Goal: Task Accomplishment & Management: Use online tool/utility

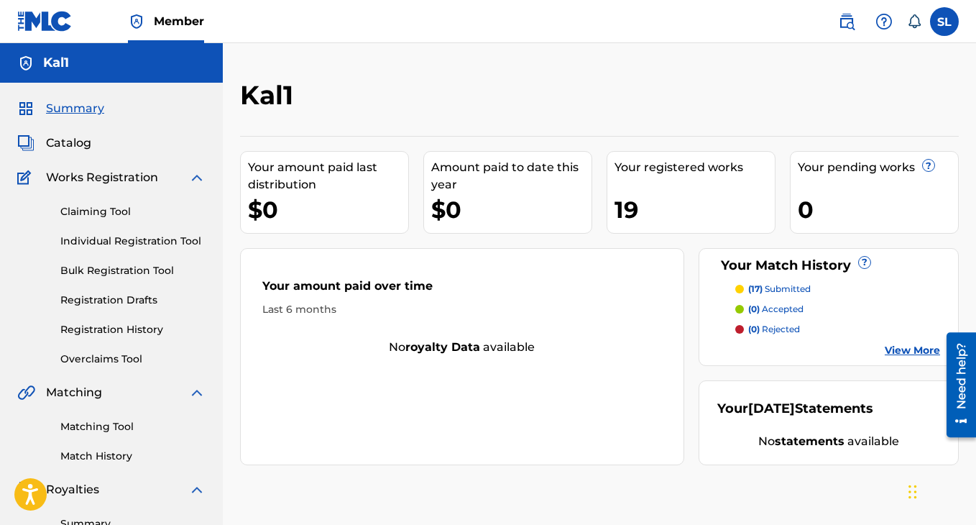
click at [73, 142] on span "Catalog" at bounding box center [68, 142] width 45 height 17
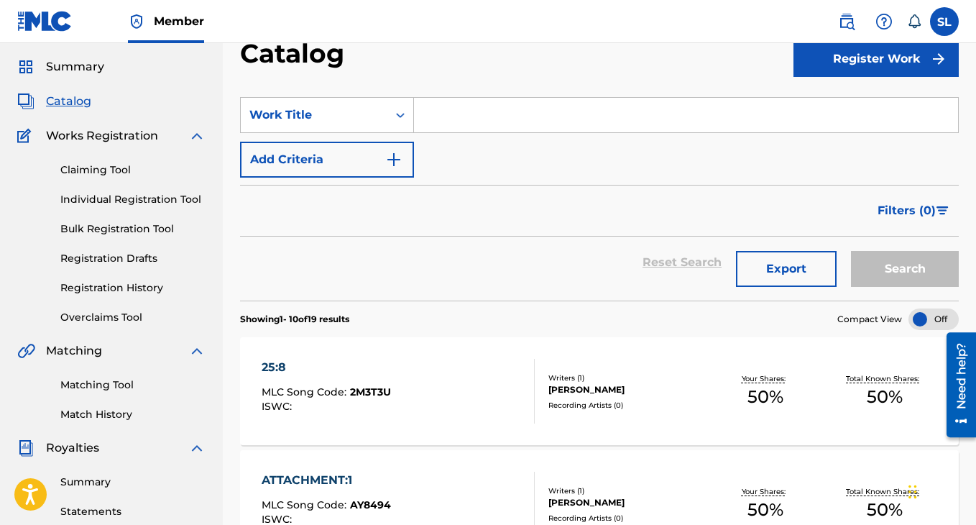
scroll to position [45, 0]
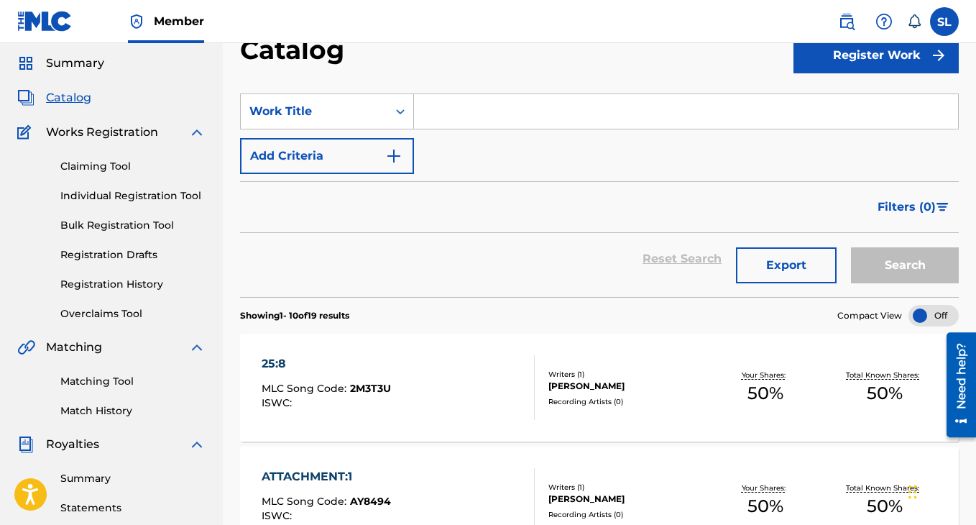
click at [486, 118] on input "Search Form" at bounding box center [686, 111] width 544 height 35
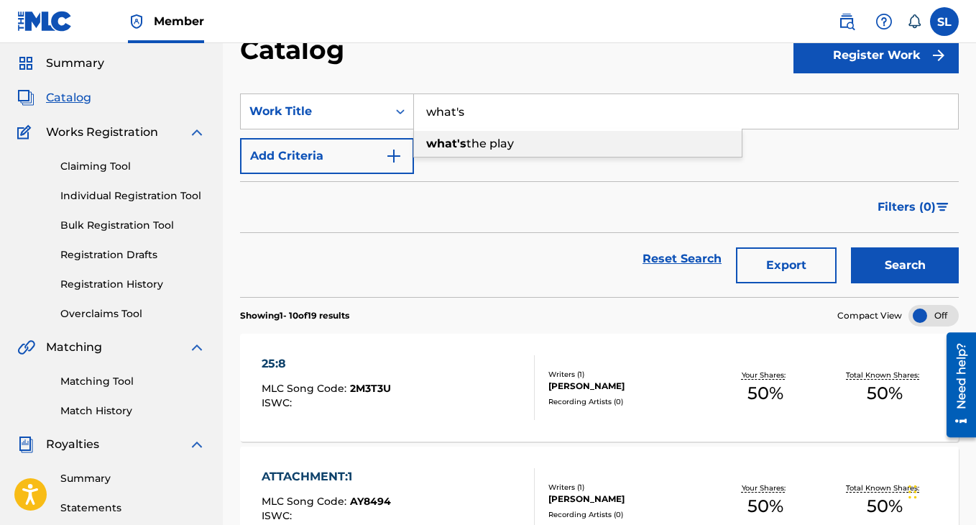
click at [482, 147] on span "the play" at bounding box center [490, 144] width 47 height 14
type input "what's the play"
click at [893, 273] on button "Search" at bounding box center [905, 265] width 108 height 36
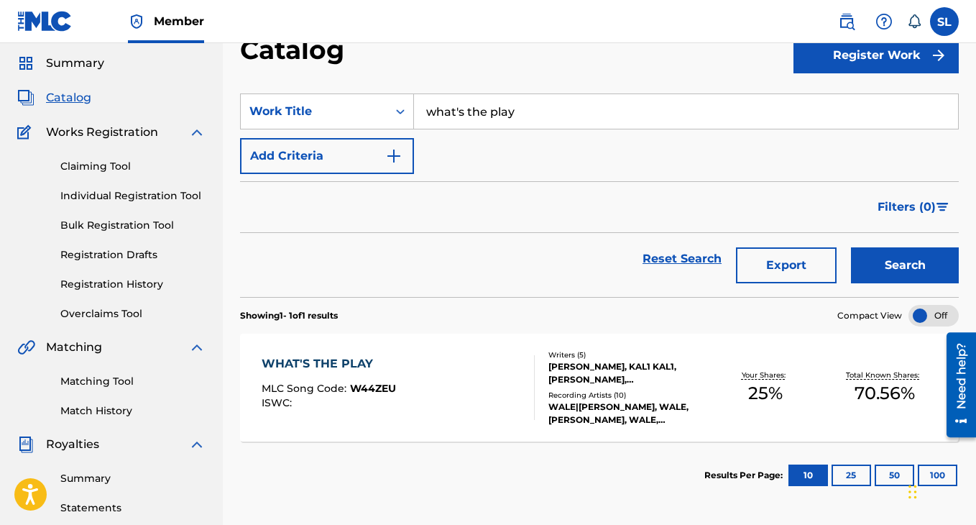
scroll to position [75, 0]
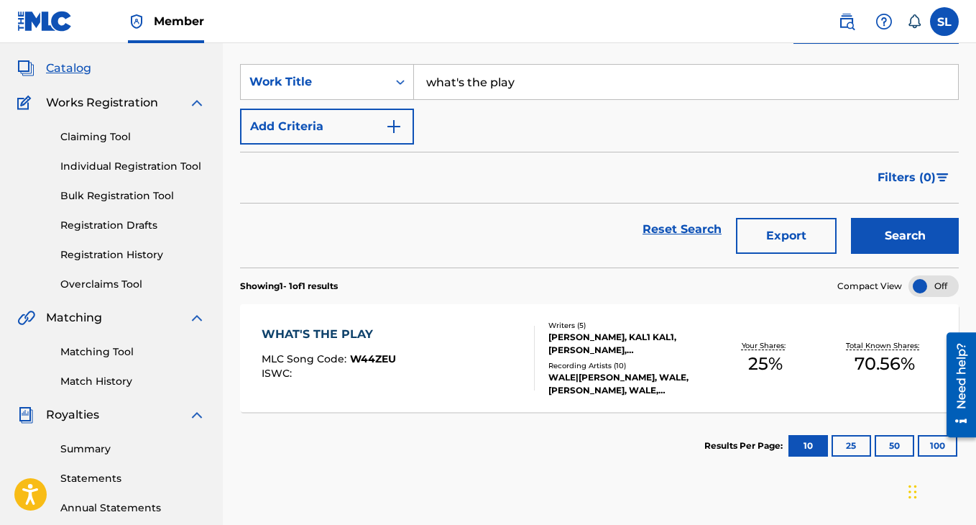
click at [110, 359] on link "Matching Tool" at bounding box center [132, 351] width 145 height 15
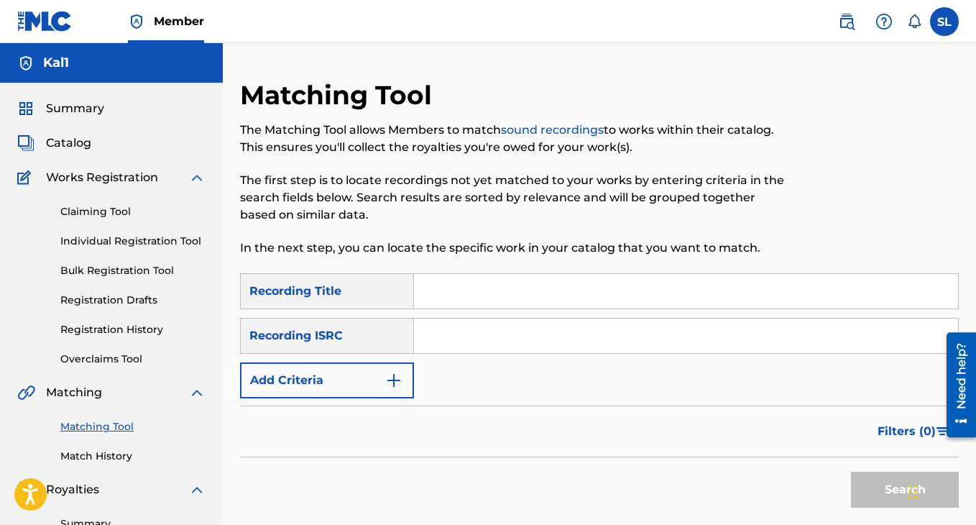
click at [436, 289] on input "Search Form" at bounding box center [686, 291] width 544 height 35
type input "what's the play"
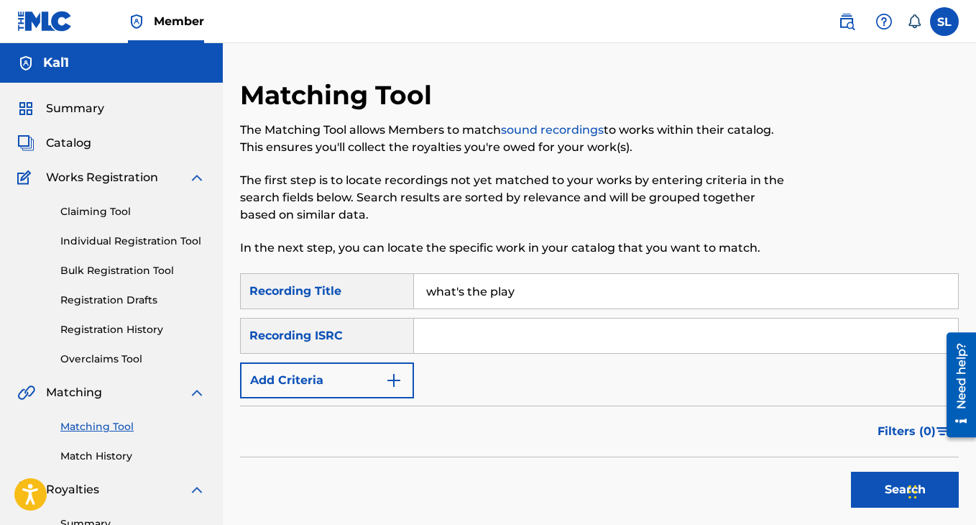
click at [372, 385] on button "Add Criteria" at bounding box center [327, 380] width 174 height 36
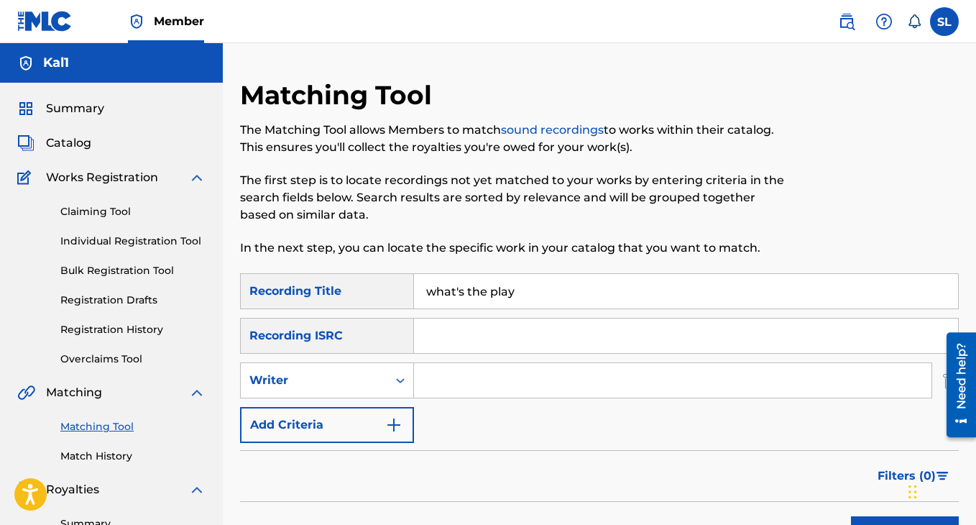
click at [357, 424] on button "Add Criteria" at bounding box center [327, 425] width 174 height 36
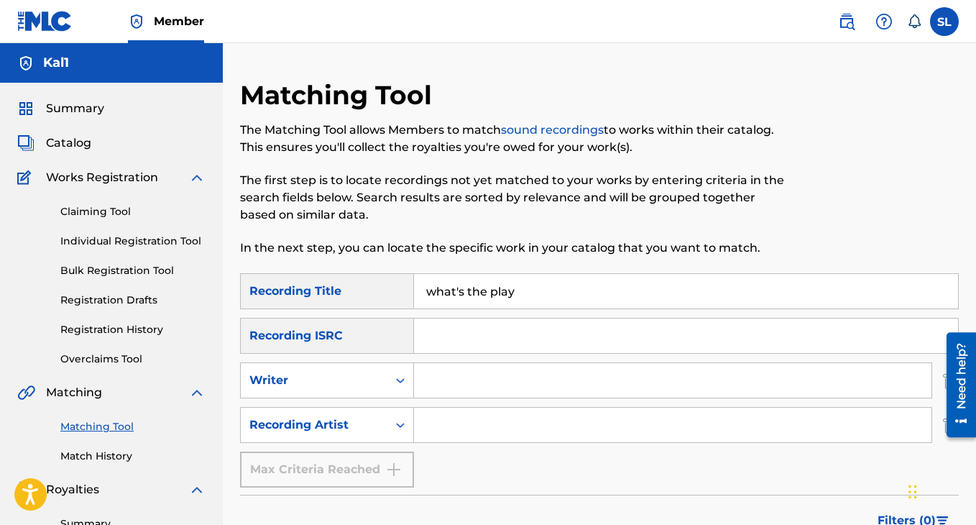
click at [459, 426] on input "Search Form" at bounding box center [673, 425] width 518 height 35
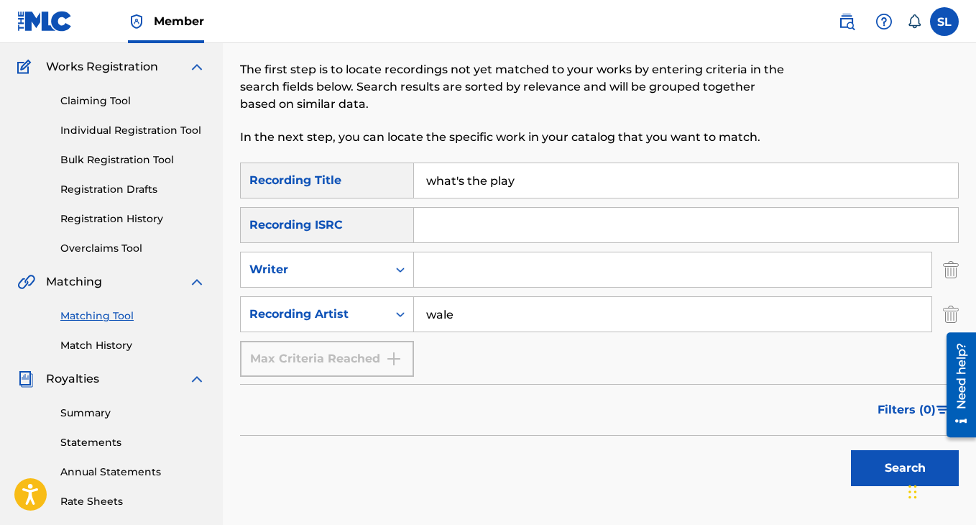
scroll to position [114, 0]
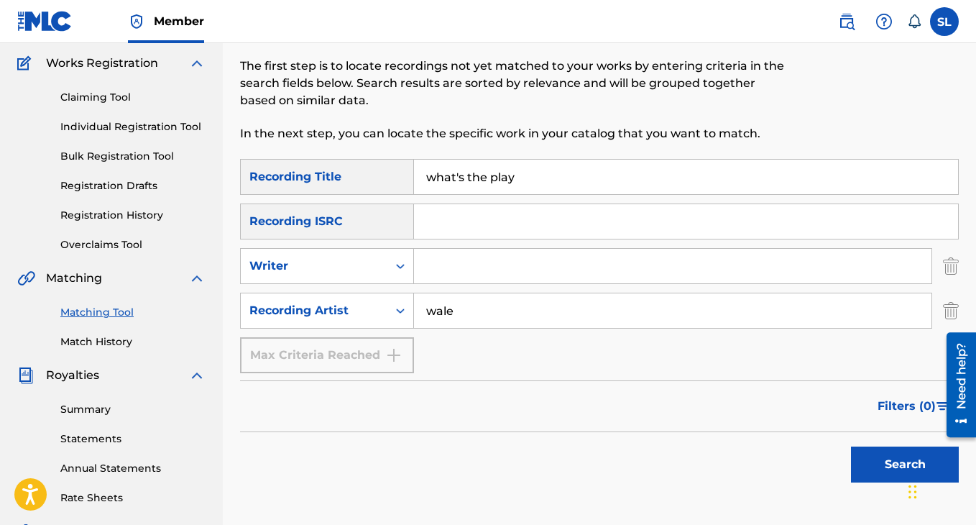
type input "wale"
click at [891, 480] on button "Search" at bounding box center [905, 465] width 108 height 36
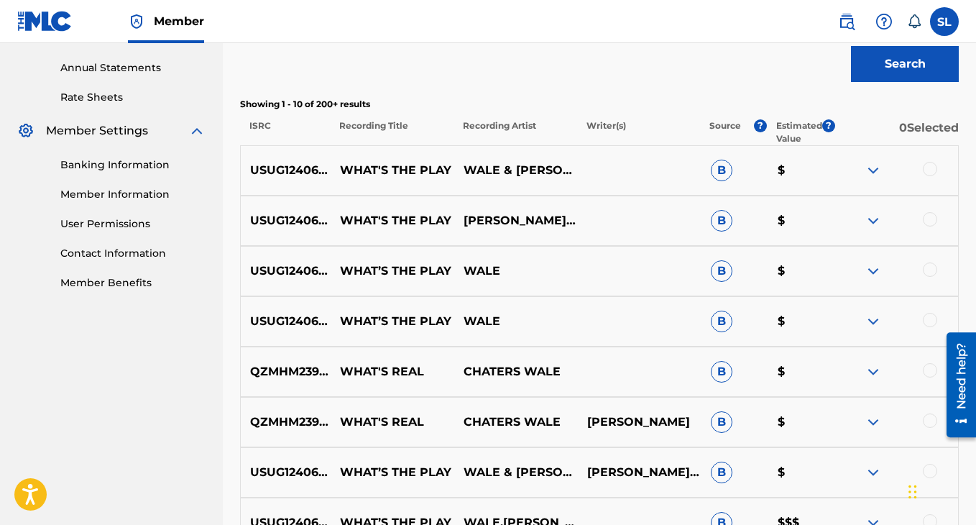
scroll to position [519, 0]
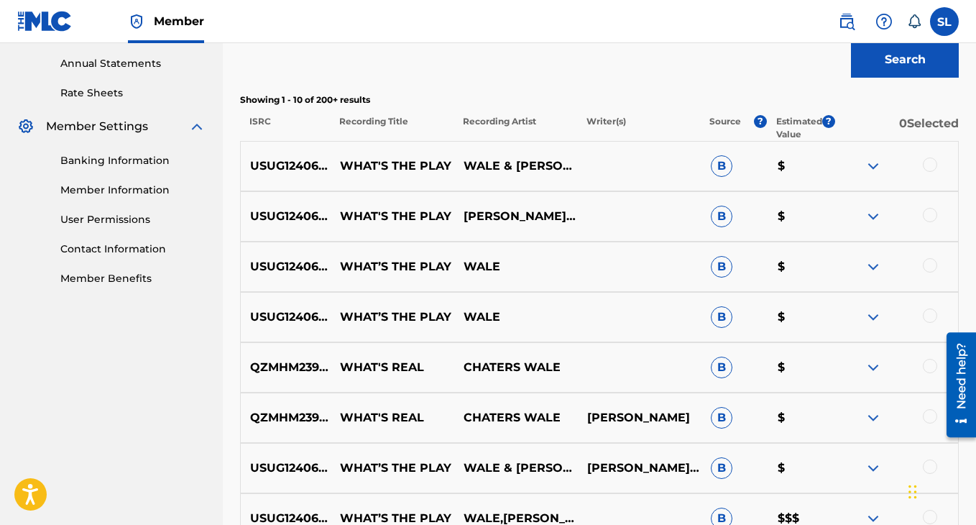
click at [925, 320] on div at bounding box center [897, 316] width 124 height 17
click at [931, 320] on div at bounding box center [930, 315] width 14 height 14
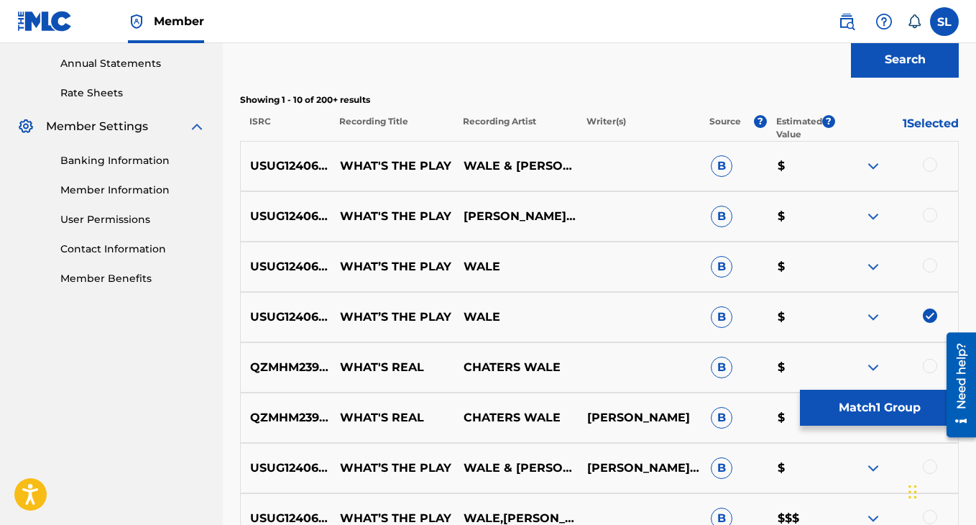
click at [933, 269] on div at bounding box center [930, 265] width 14 height 14
click at [933, 215] on div at bounding box center [930, 215] width 14 height 14
click at [933, 159] on div at bounding box center [930, 164] width 14 height 14
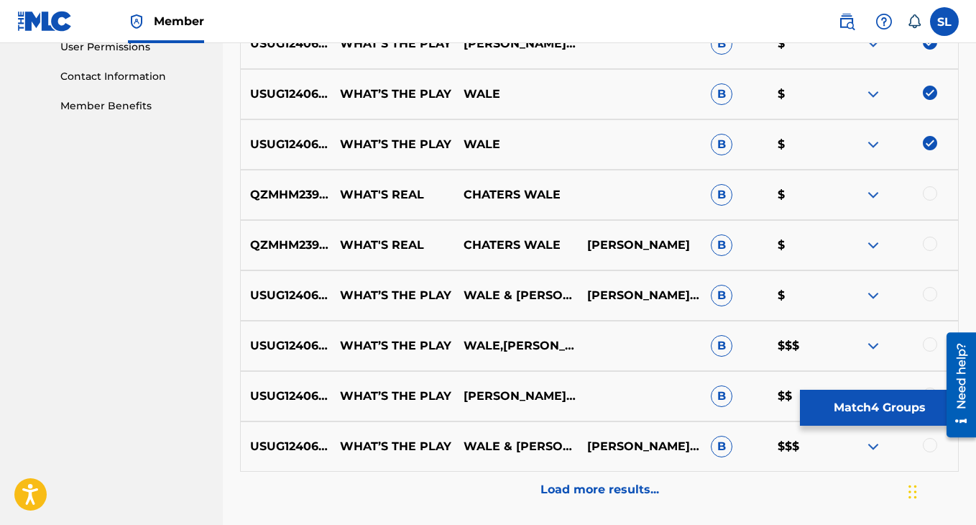
scroll to position [718, 0]
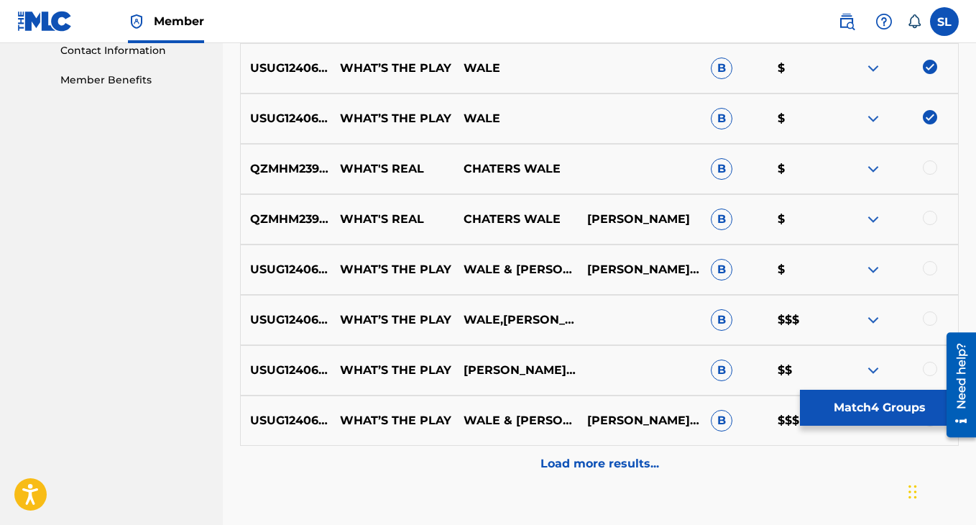
click at [566, 456] on p "Load more results..." at bounding box center [600, 463] width 119 height 17
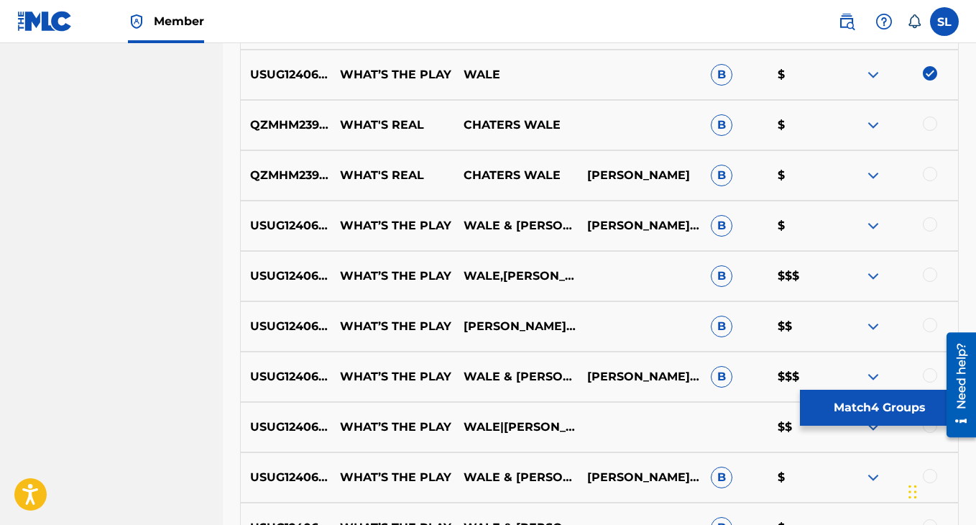
scroll to position [762, 0]
click at [933, 220] on div at bounding box center [930, 223] width 14 height 14
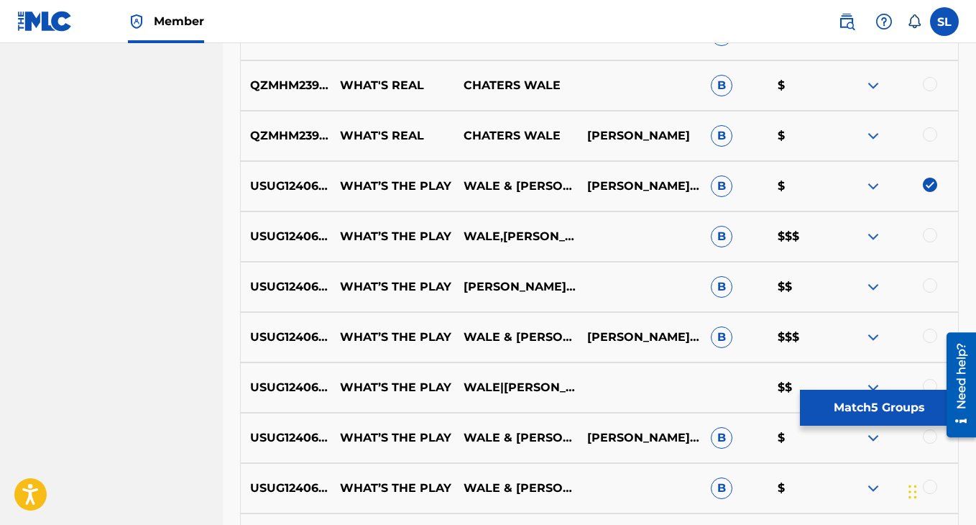
scroll to position [806, 0]
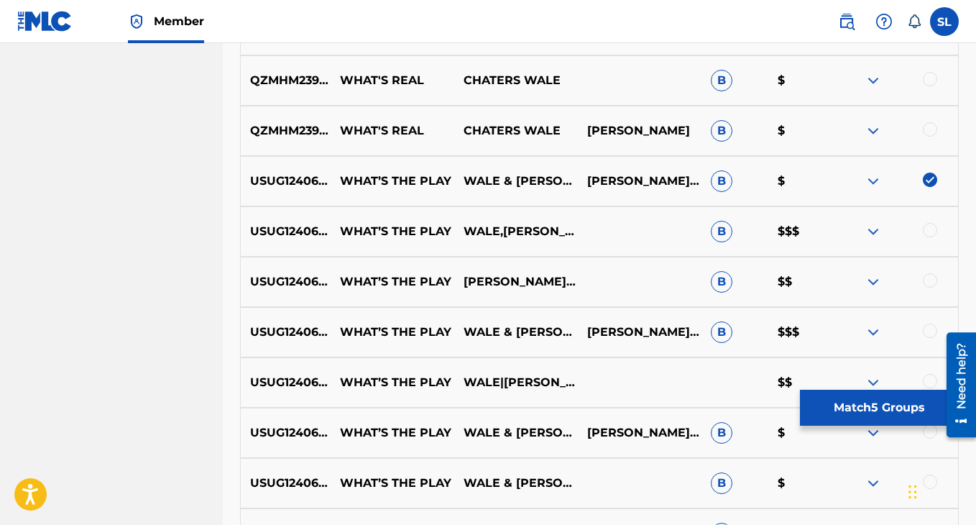
click at [933, 227] on div at bounding box center [930, 230] width 14 height 14
click at [930, 283] on div at bounding box center [930, 280] width 14 height 14
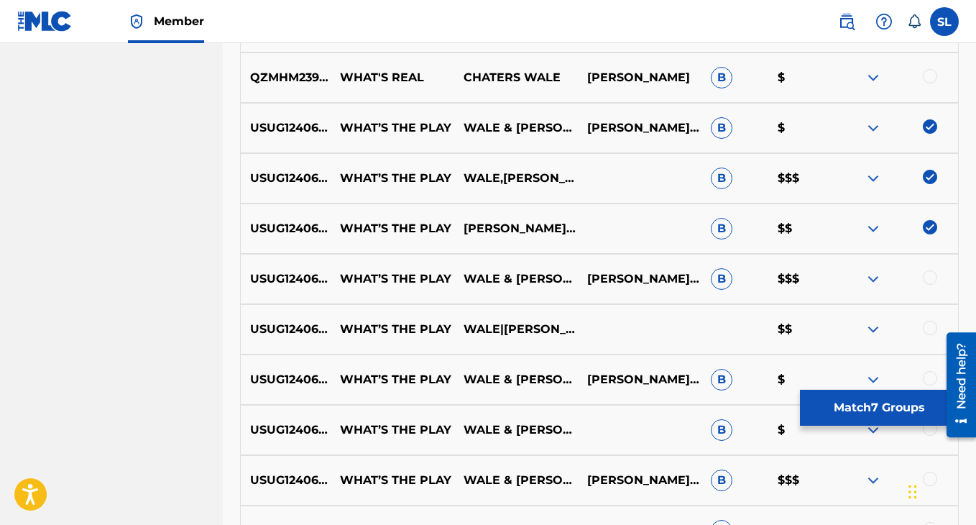
scroll to position [863, 0]
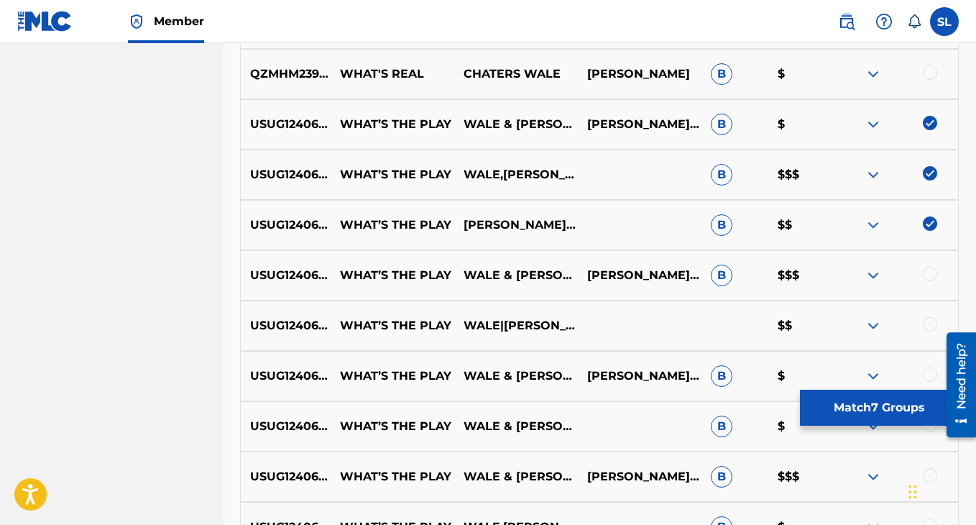
click at [933, 271] on div at bounding box center [930, 274] width 14 height 14
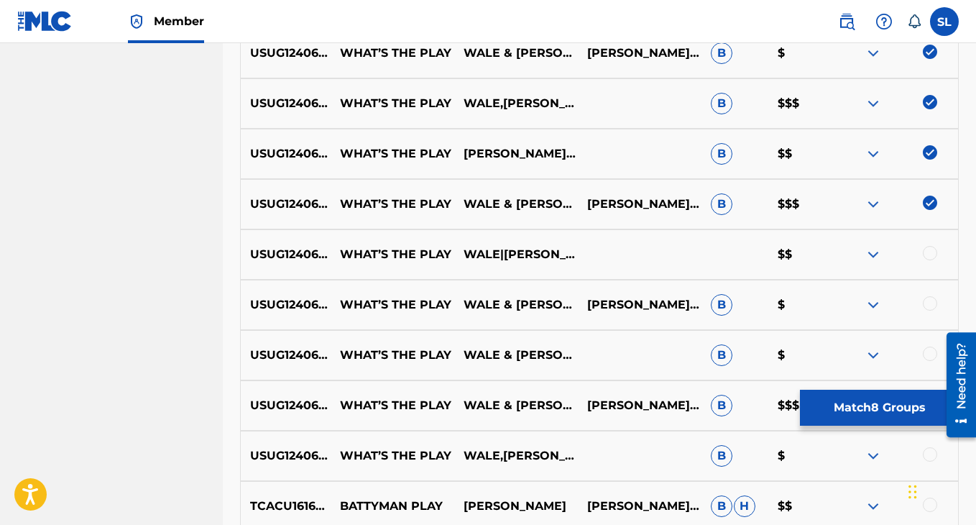
scroll to position [955, 0]
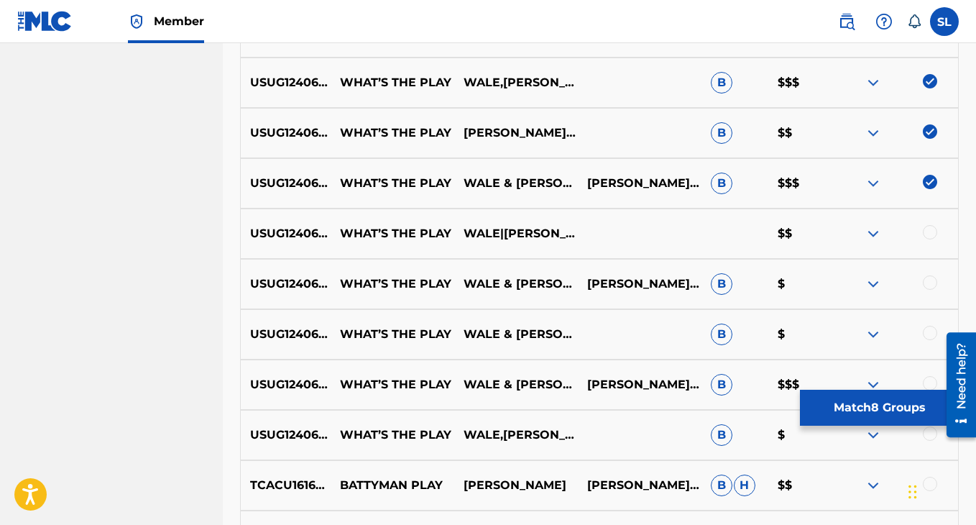
click at [931, 232] on div at bounding box center [930, 232] width 14 height 14
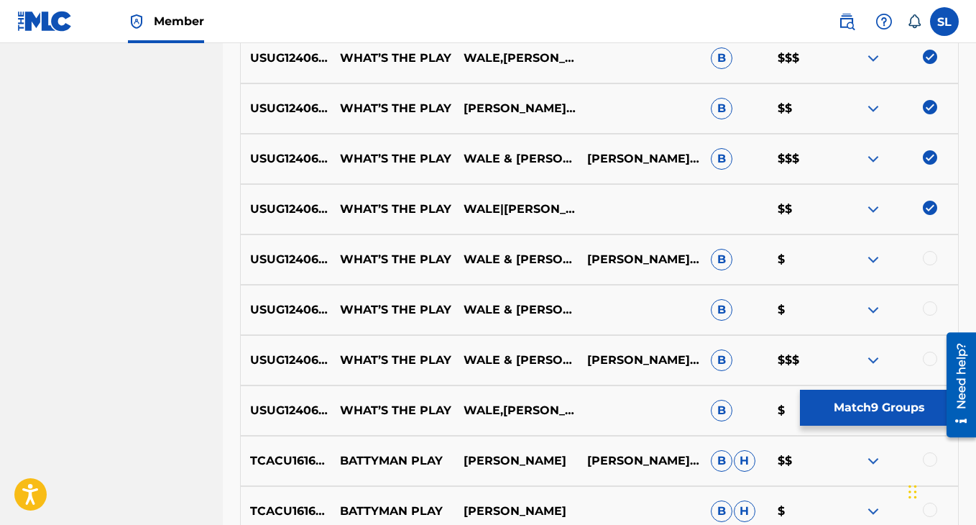
click at [928, 256] on div at bounding box center [930, 258] width 14 height 14
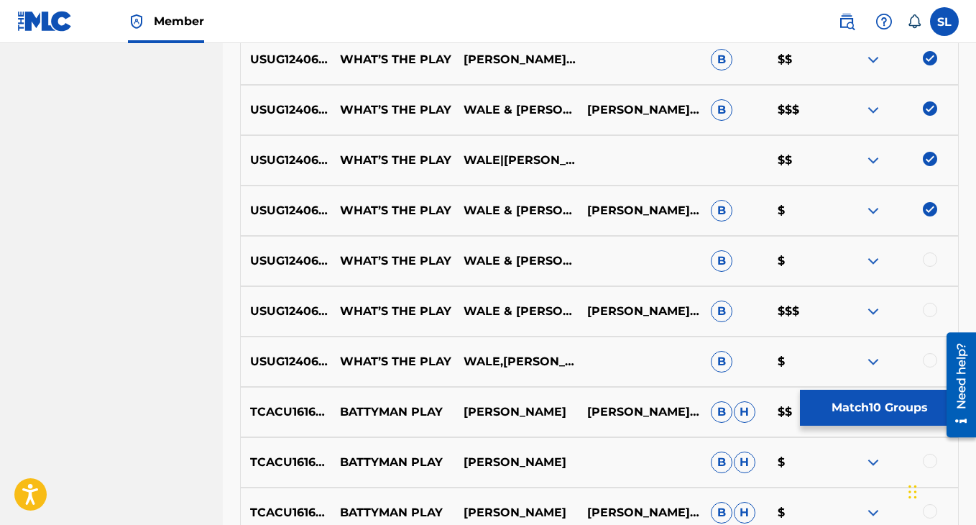
click at [931, 260] on div at bounding box center [930, 259] width 14 height 14
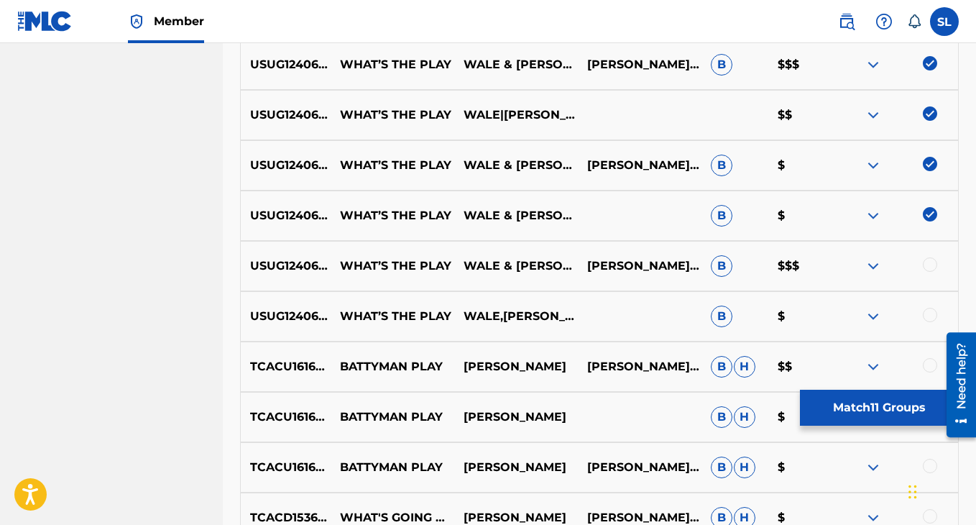
scroll to position [1082, 0]
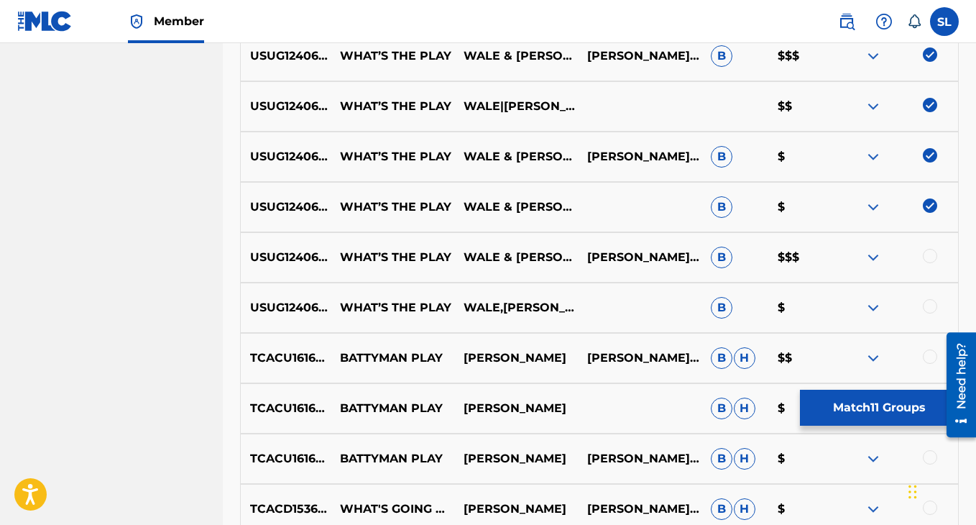
click at [932, 260] on div at bounding box center [930, 256] width 14 height 14
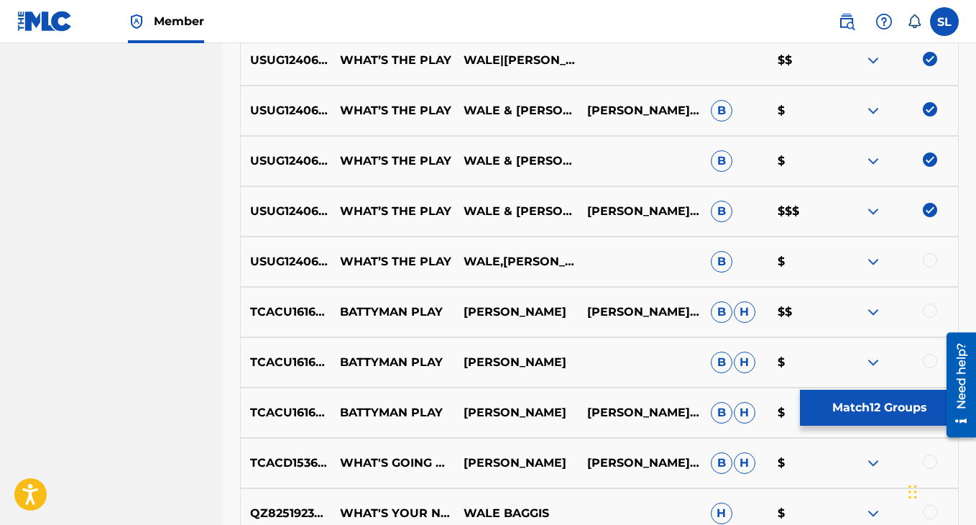
click at [932, 260] on div at bounding box center [930, 260] width 14 height 14
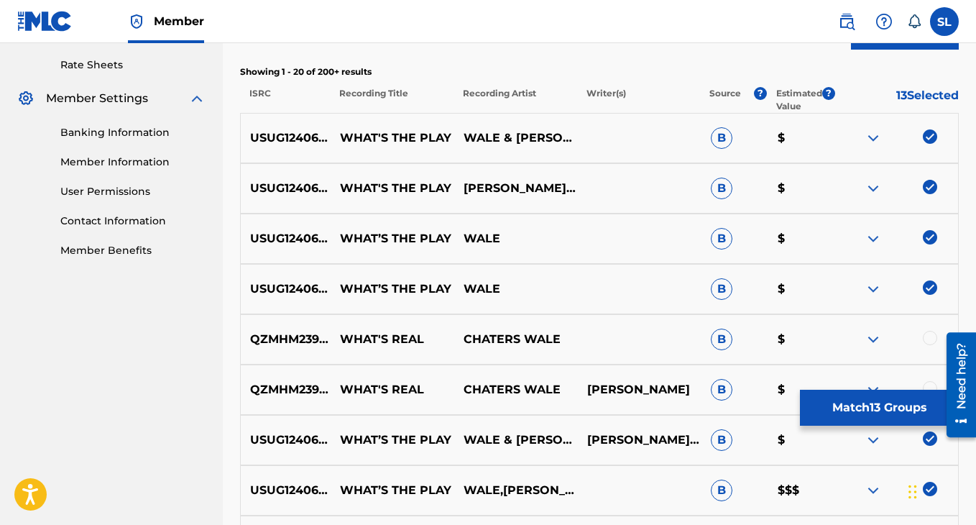
scroll to position [530, 0]
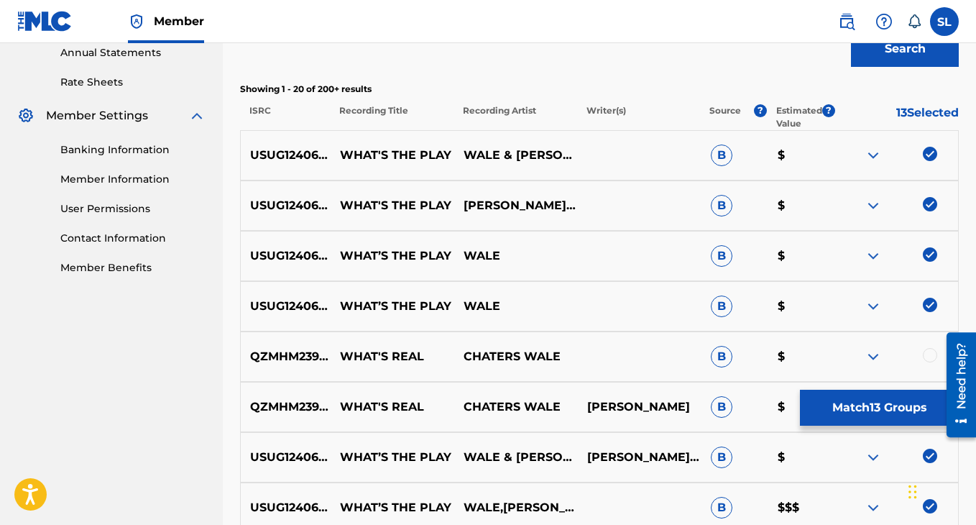
click at [882, 407] on button "Match 13 Groups" at bounding box center [879, 408] width 159 height 36
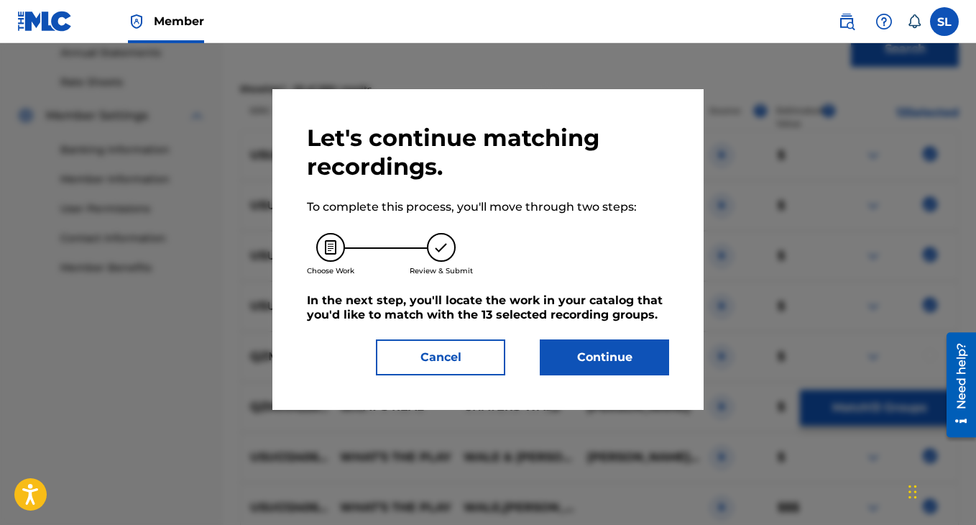
click at [594, 354] on button "Continue" at bounding box center [604, 357] width 129 height 36
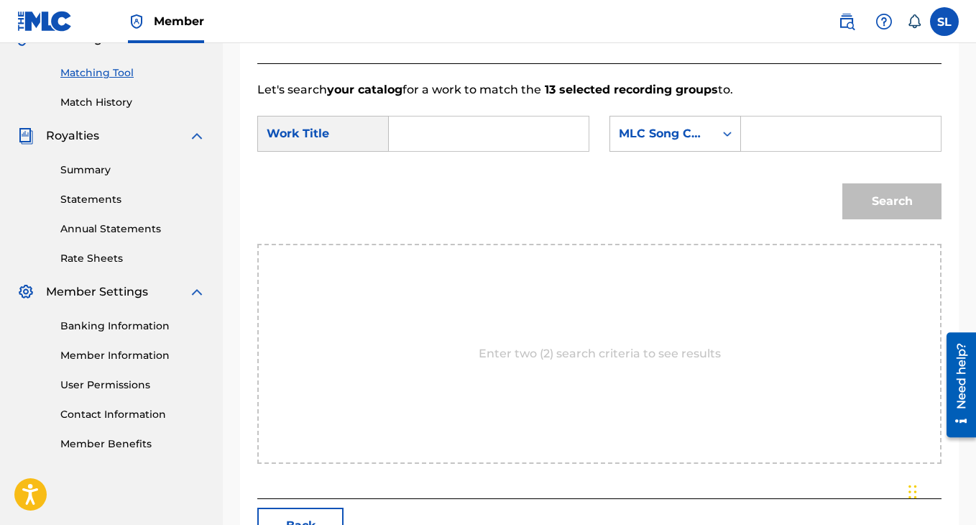
scroll to position [290, 0]
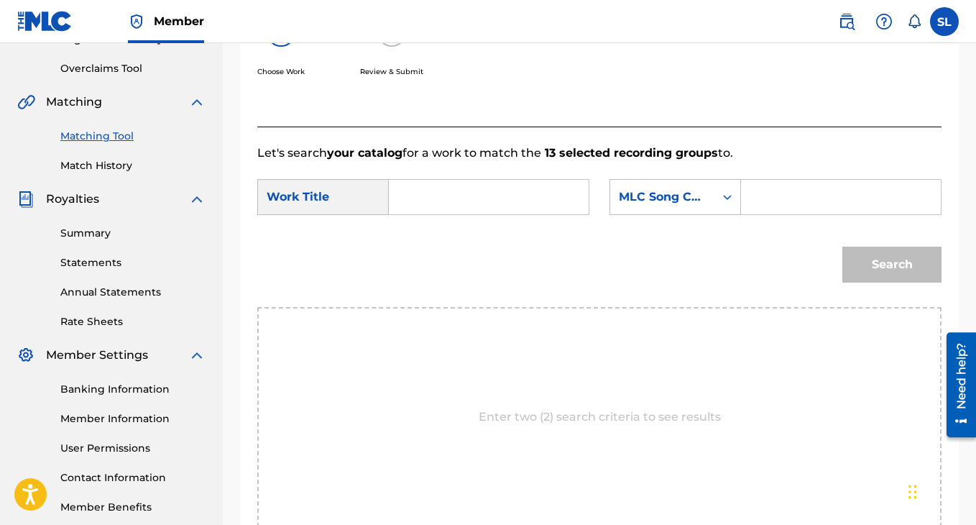
click at [479, 210] on input "Search Form" at bounding box center [488, 197] width 175 height 35
type input "what's the play"
click at [663, 206] on div "MLC Song Code" at bounding box center [662, 196] width 87 height 17
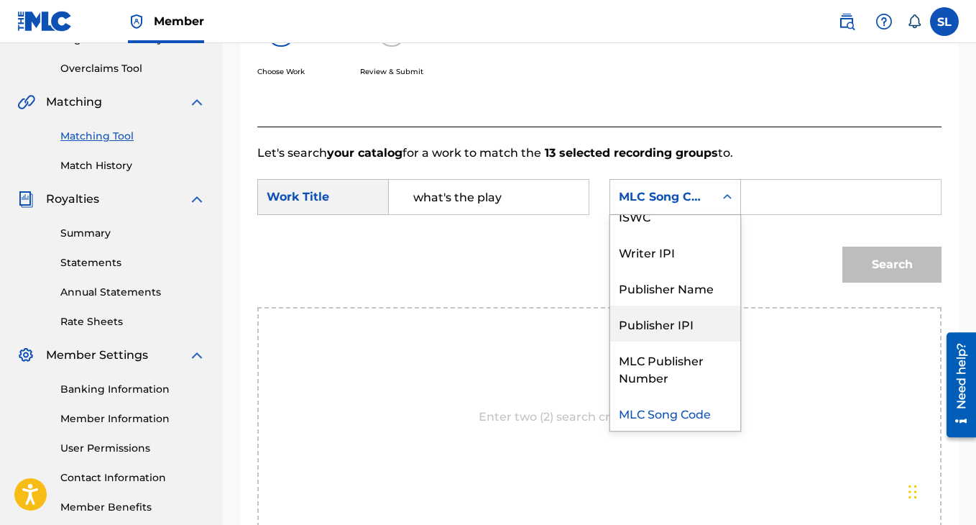
scroll to position [0, 0]
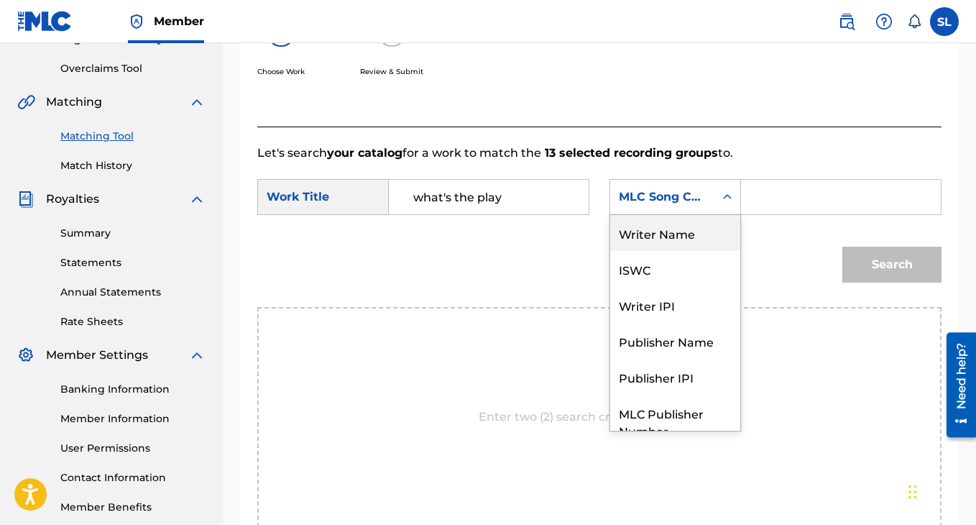
click at [679, 251] on div "Writer Name" at bounding box center [675, 233] width 130 height 36
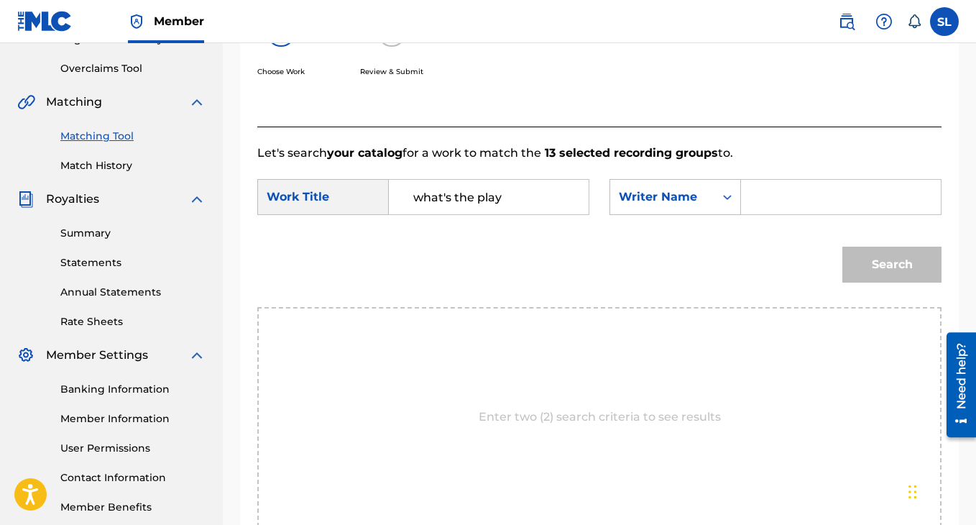
click at [756, 214] on input "Search Form" at bounding box center [841, 197] width 175 height 35
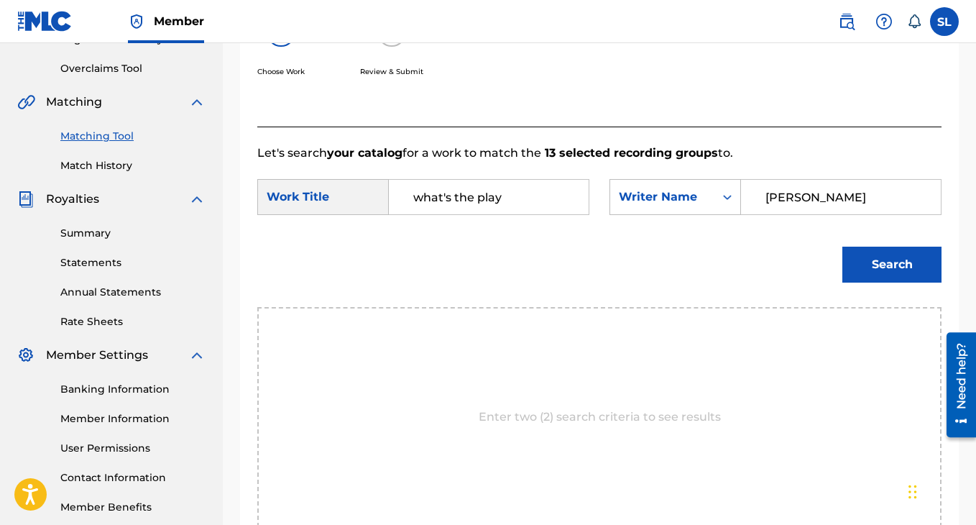
click at [915, 273] on button "Search" at bounding box center [892, 265] width 99 height 36
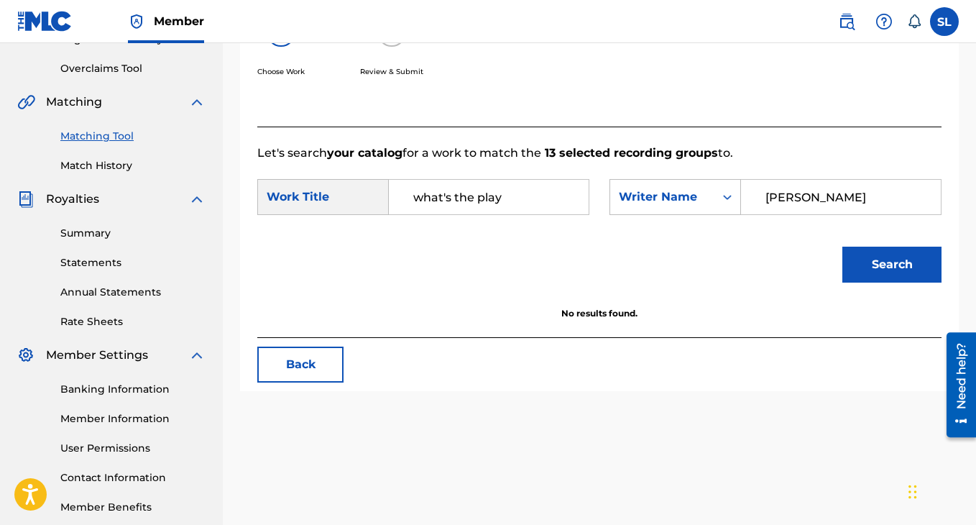
click at [796, 214] on input "[PERSON_NAME]" at bounding box center [841, 197] width 175 height 35
type input "kal1"
click at [920, 283] on button "Search" at bounding box center [892, 265] width 99 height 36
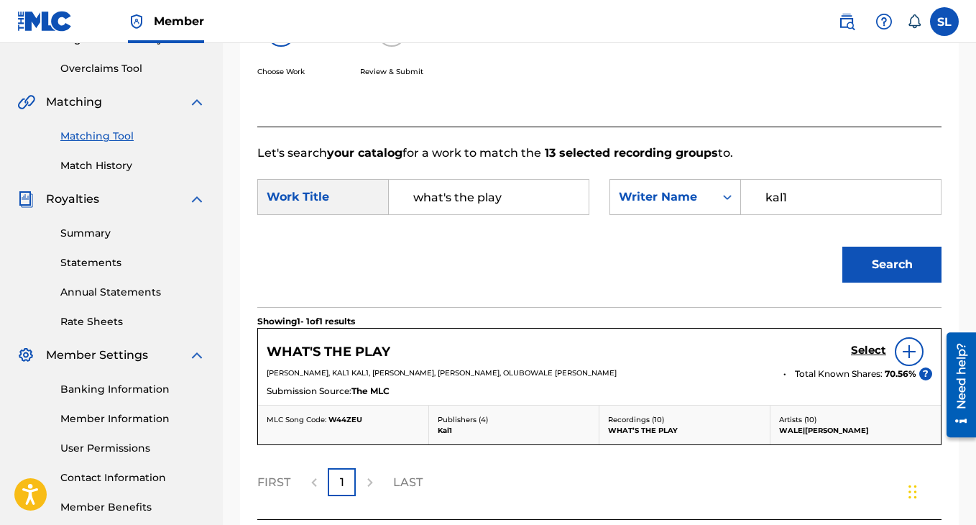
click at [910, 360] on img at bounding box center [909, 351] width 17 height 17
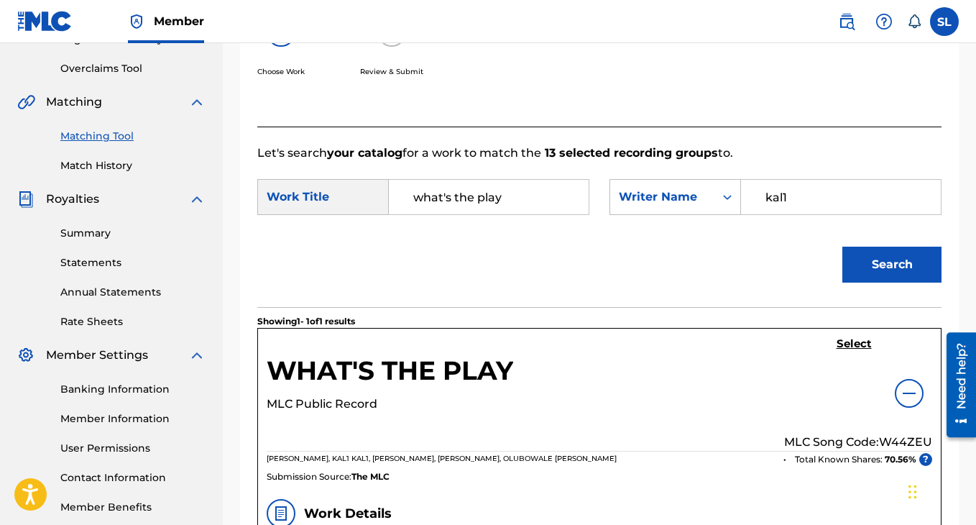
scroll to position [366, 0]
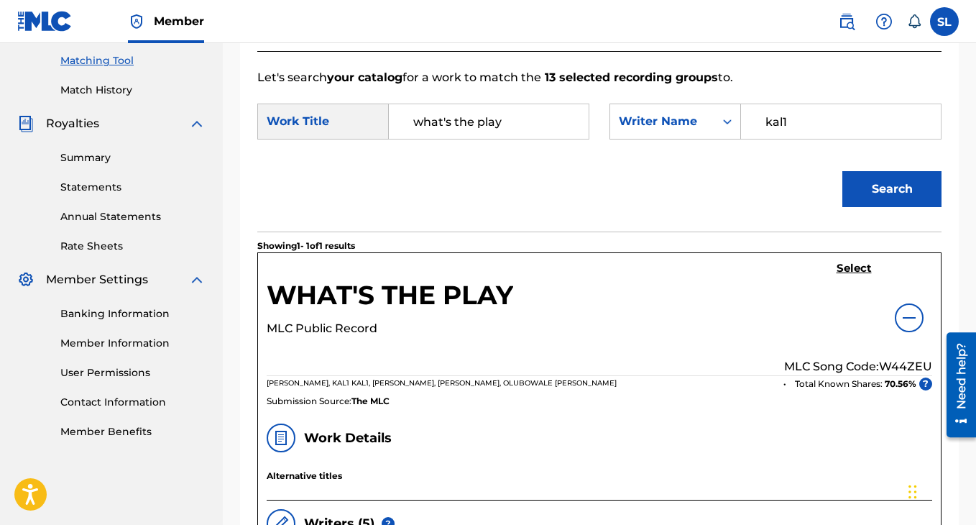
click at [861, 275] on h5 "Select" at bounding box center [854, 269] width 35 height 14
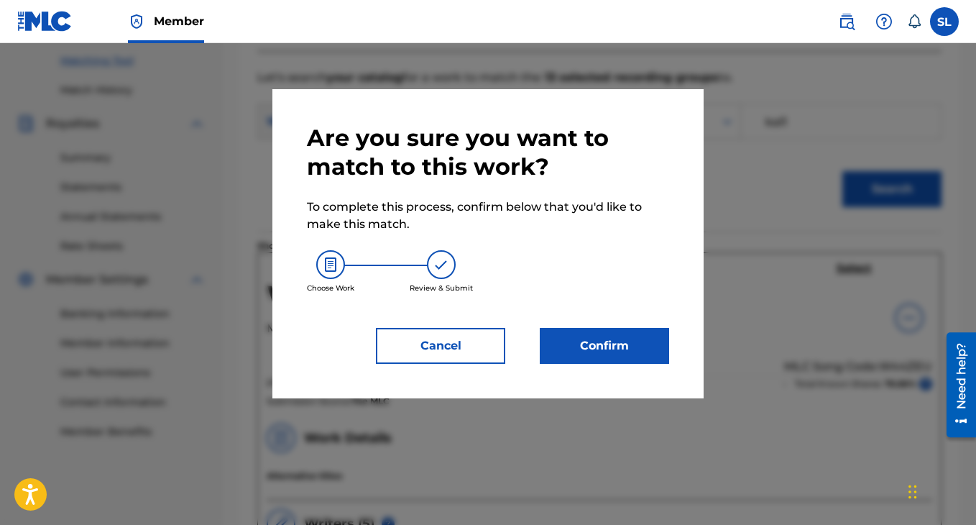
click at [605, 349] on button "Confirm" at bounding box center [604, 346] width 129 height 36
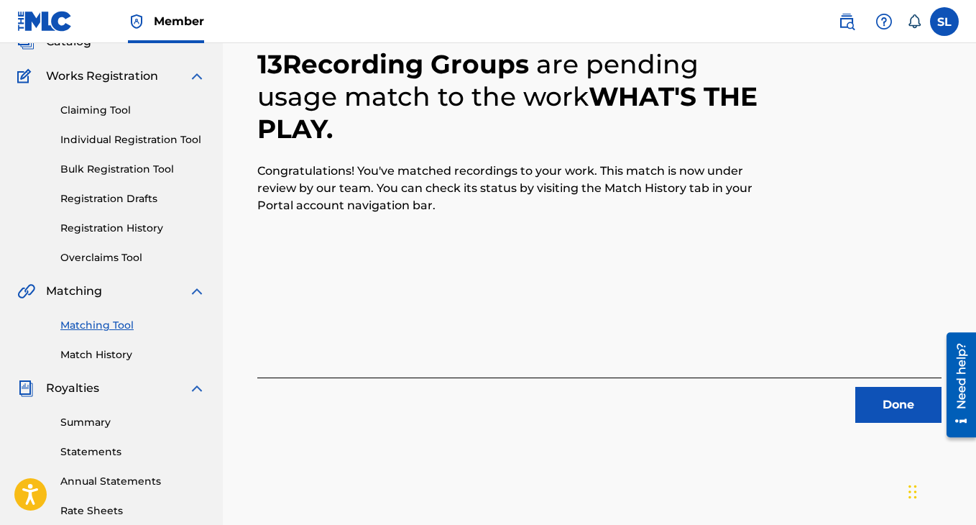
scroll to position [78, 0]
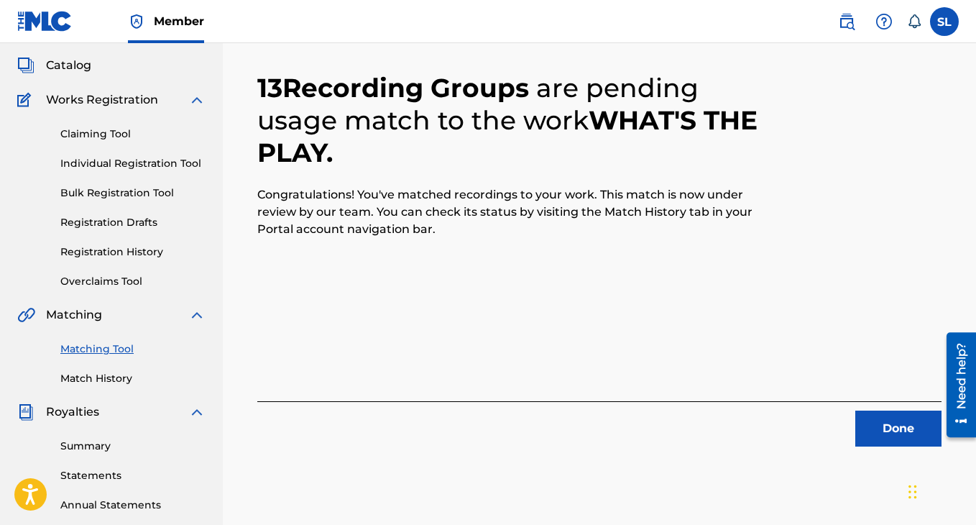
click at [887, 429] on button "Done" at bounding box center [899, 429] width 86 height 36
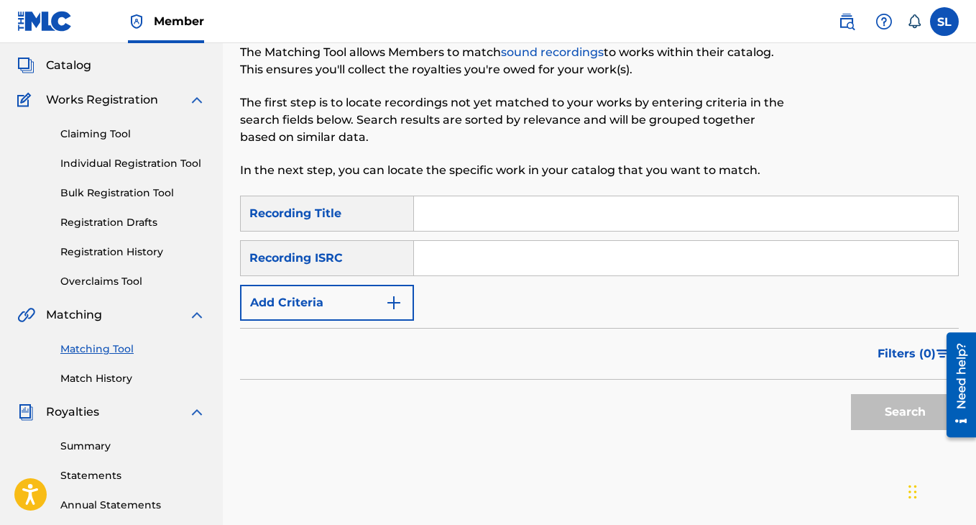
click at [462, 225] on input "Search Form" at bounding box center [686, 213] width 544 height 35
type input "s"
type input "jugg"
click at [348, 303] on button "Add Criteria" at bounding box center [327, 303] width 174 height 36
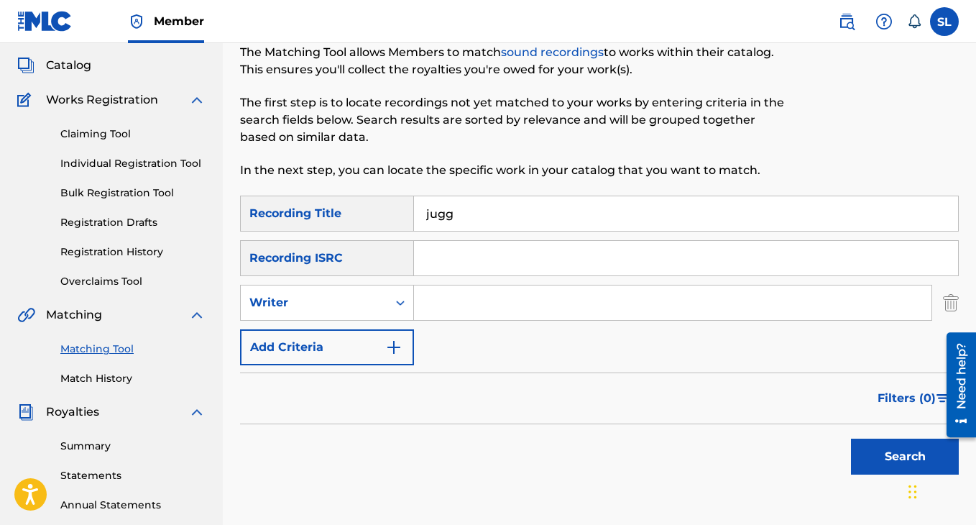
click at [365, 337] on button "Add Criteria" at bounding box center [327, 347] width 174 height 36
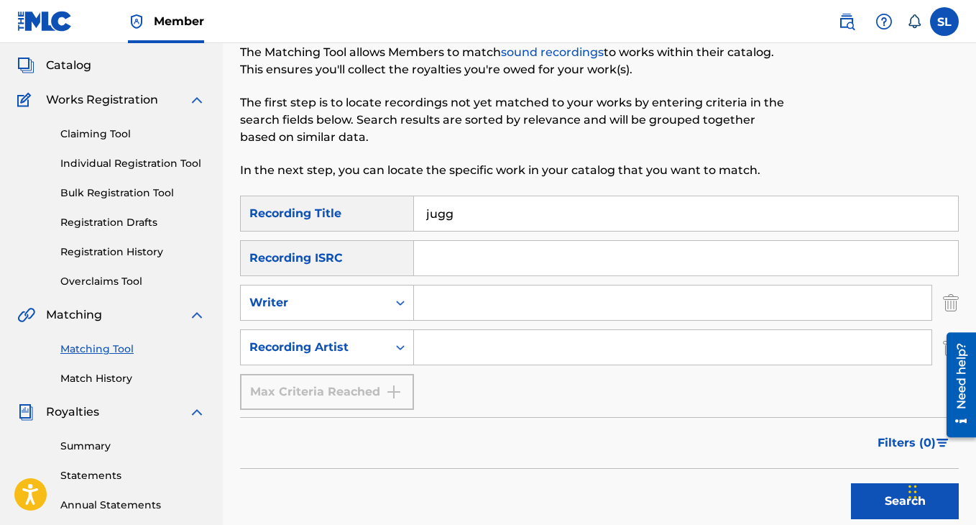
click at [442, 351] on input "Search Form" at bounding box center [673, 347] width 518 height 35
type input "swavay"
click at [876, 497] on button "Search" at bounding box center [905, 501] width 108 height 36
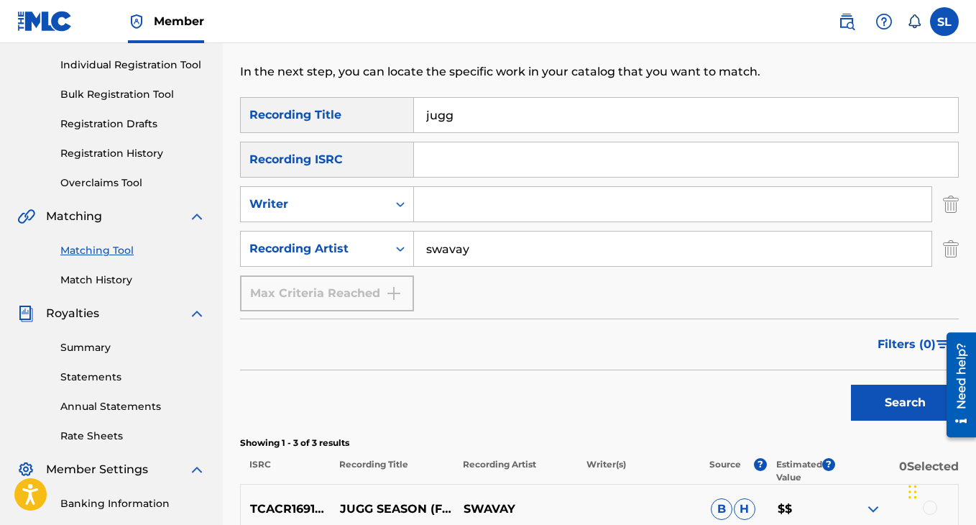
scroll to position [160, 0]
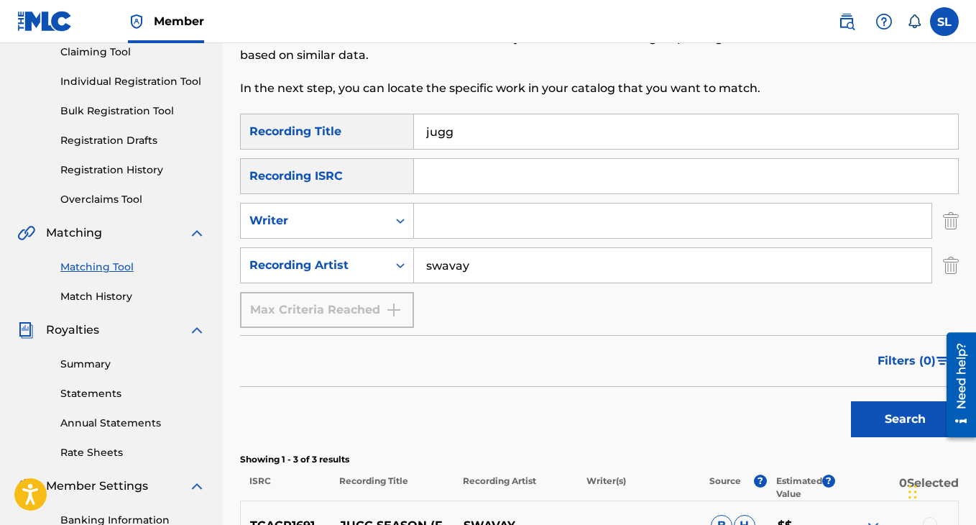
click at [465, 129] on input "jugg" at bounding box center [686, 131] width 544 height 35
type input "[PERSON_NAME] heights"
click at [457, 262] on input "swavay" at bounding box center [673, 265] width 518 height 35
click at [457, 263] on input "swavay" at bounding box center [673, 265] width 518 height 35
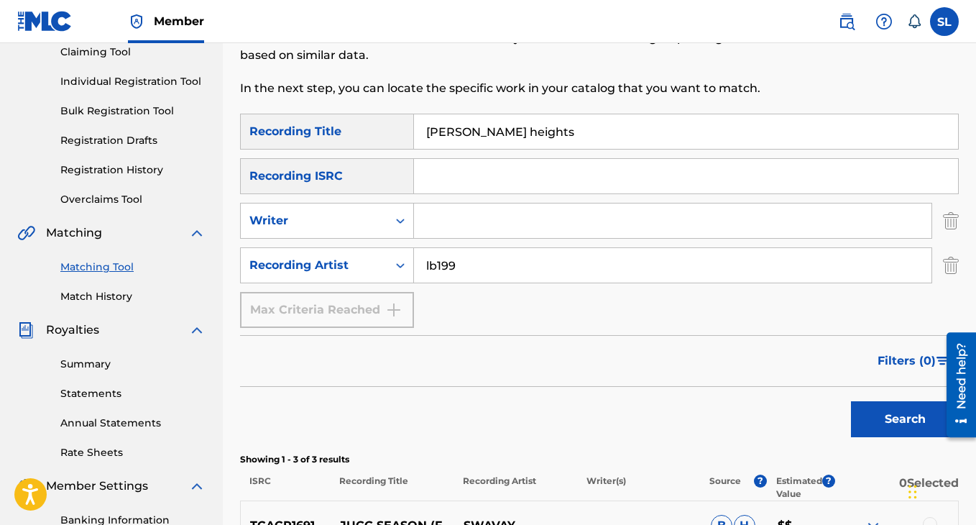
type input "lb199x"
click at [898, 418] on button "Search" at bounding box center [905, 419] width 108 height 36
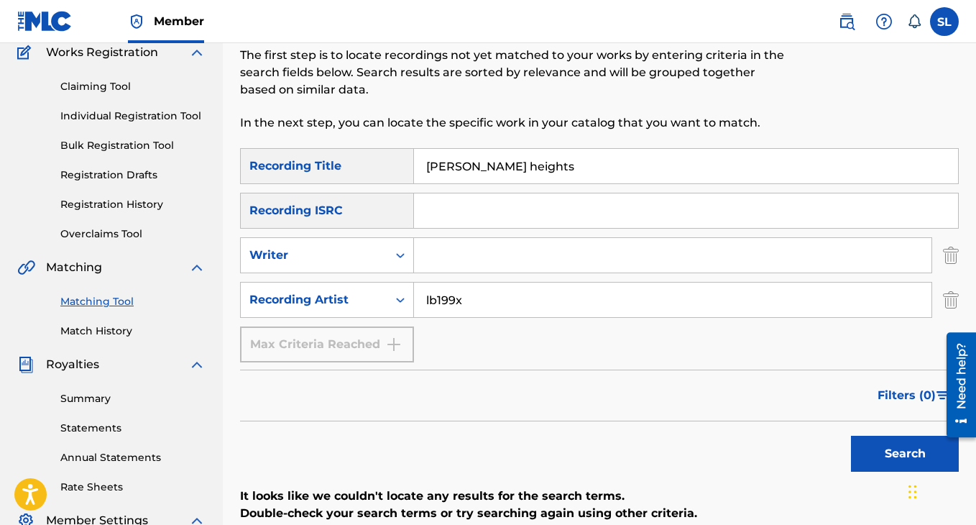
scroll to position [104, 0]
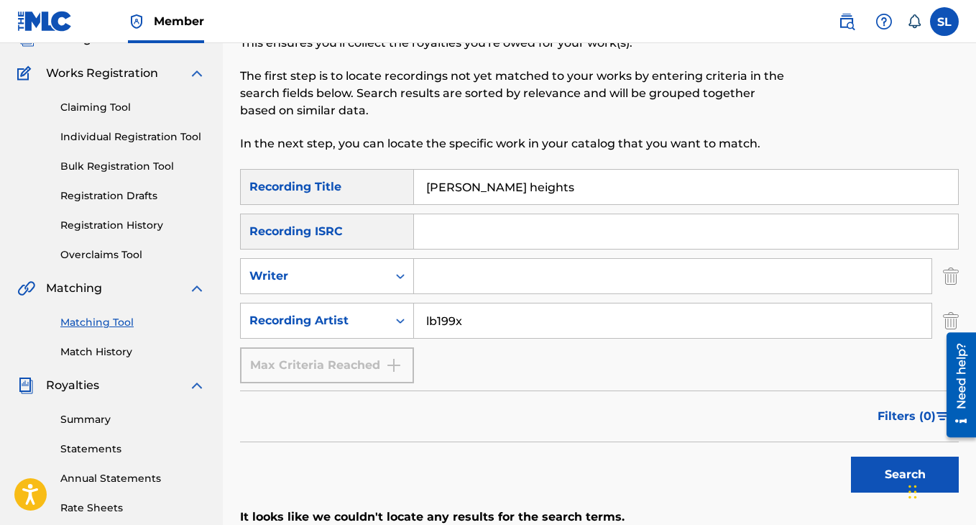
click at [127, 225] on link "Registration History" at bounding box center [132, 225] width 145 height 15
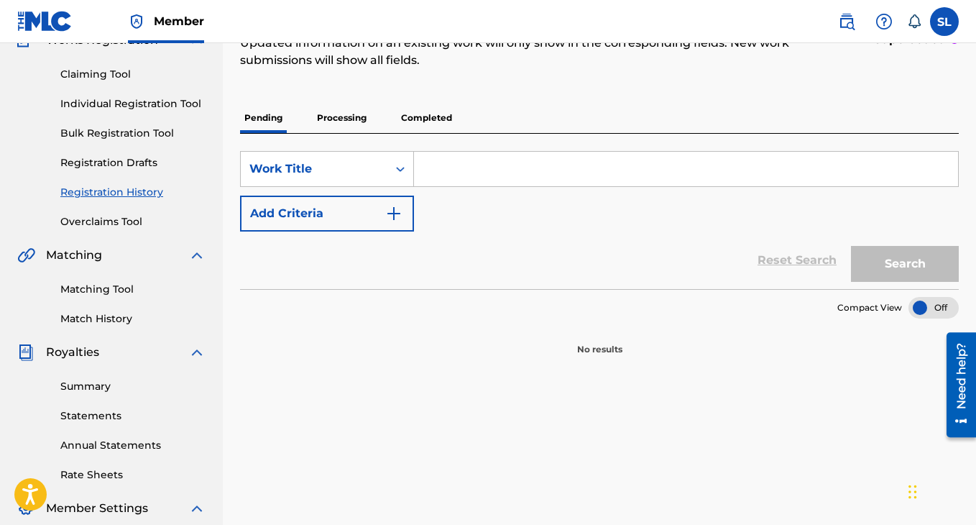
scroll to position [132, 0]
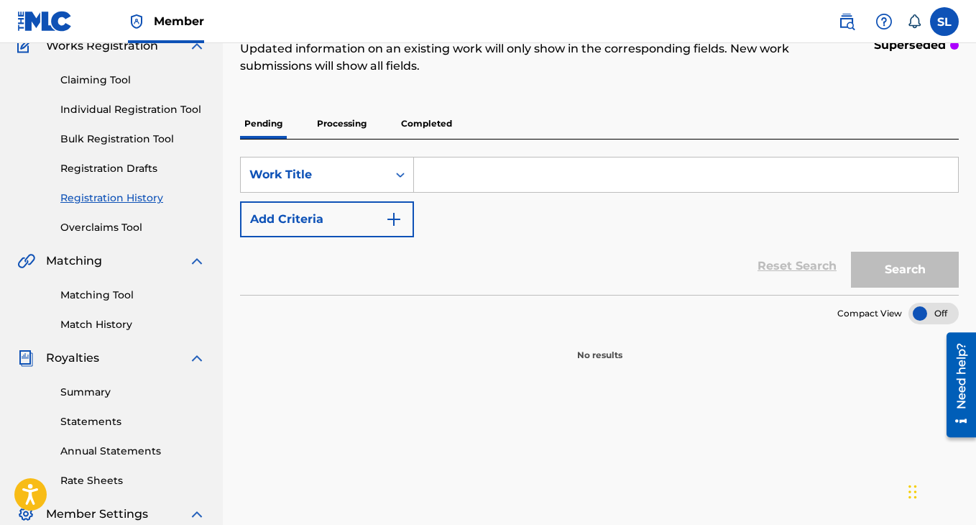
click at [434, 129] on p "Completed" at bounding box center [427, 124] width 60 height 30
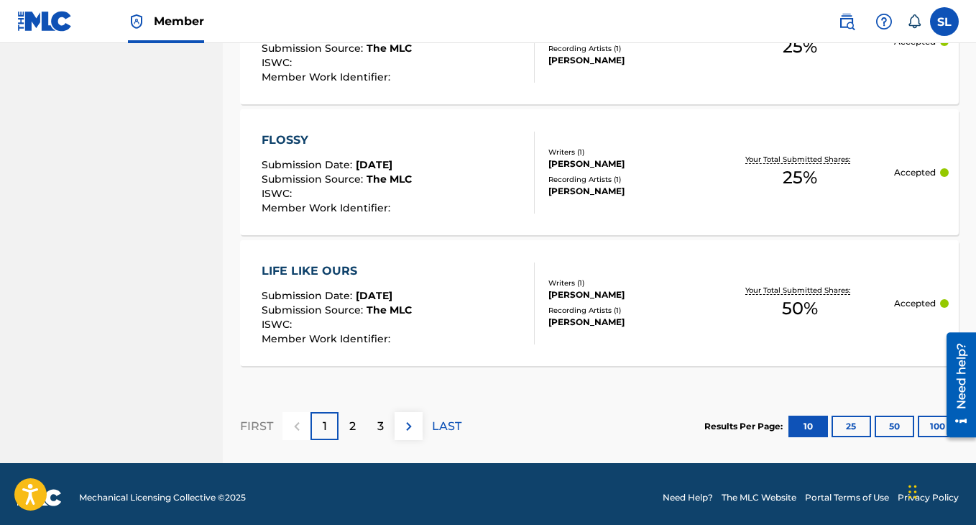
scroll to position [1467, 0]
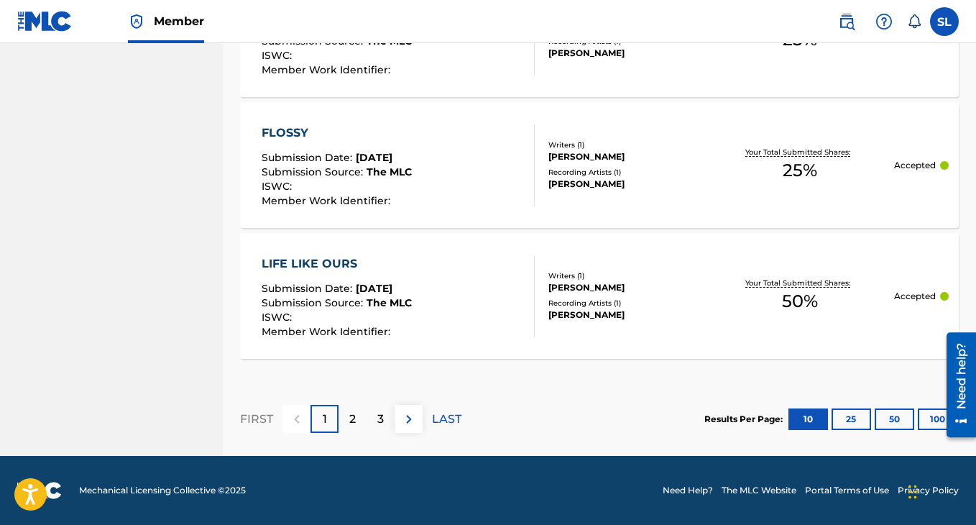
click at [354, 432] on div "FIRST 1 2 3 LAST" at bounding box center [350, 419] width 221 height 74
click at [352, 432] on div "2" at bounding box center [353, 419] width 28 height 28
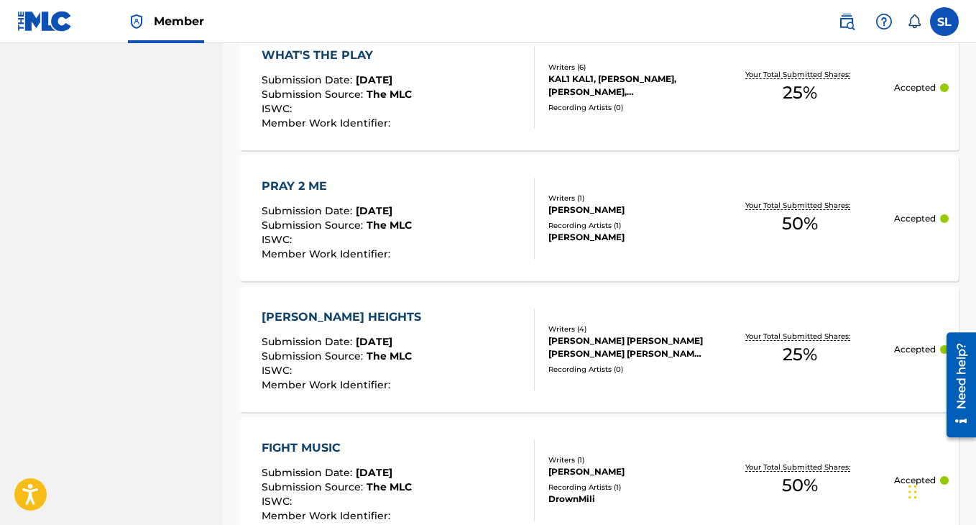
scroll to position [1154, 0]
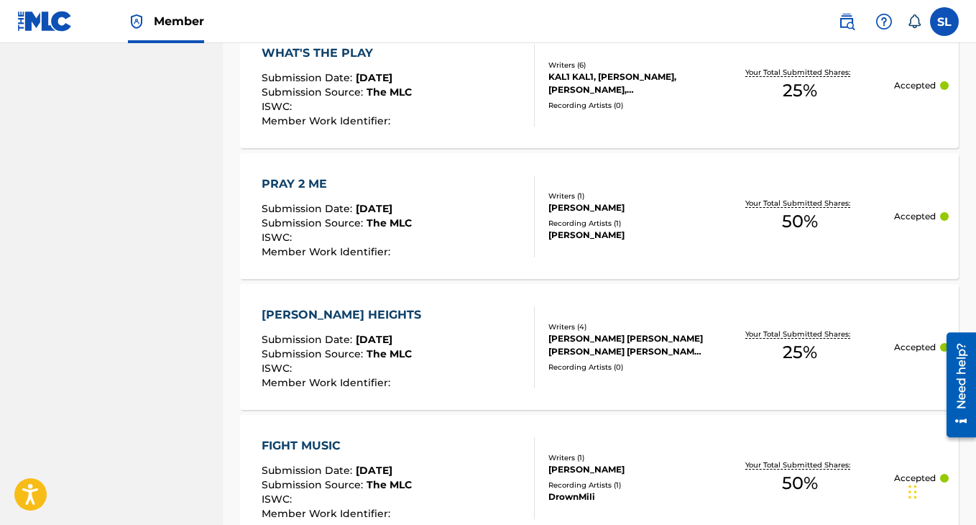
click at [349, 311] on div "[PERSON_NAME] HEIGHTS" at bounding box center [345, 314] width 167 height 17
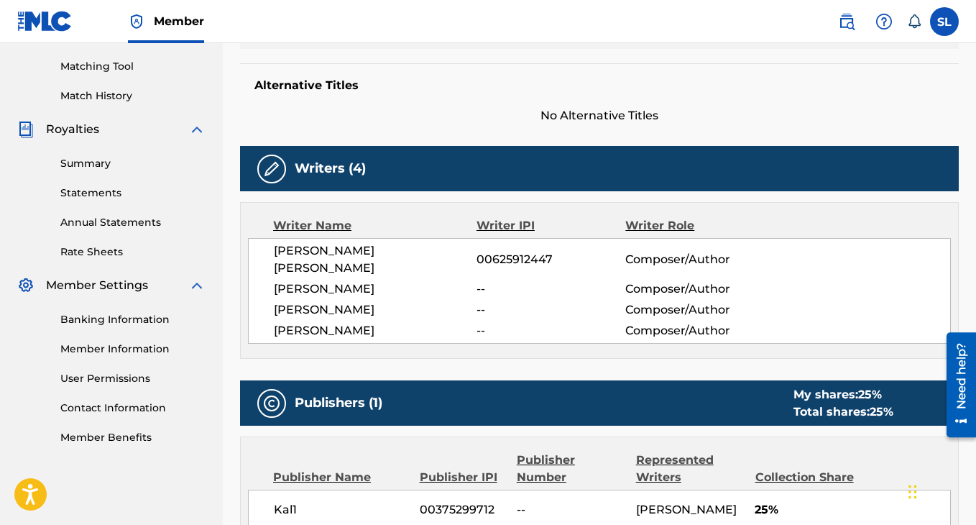
scroll to position [388, 0]
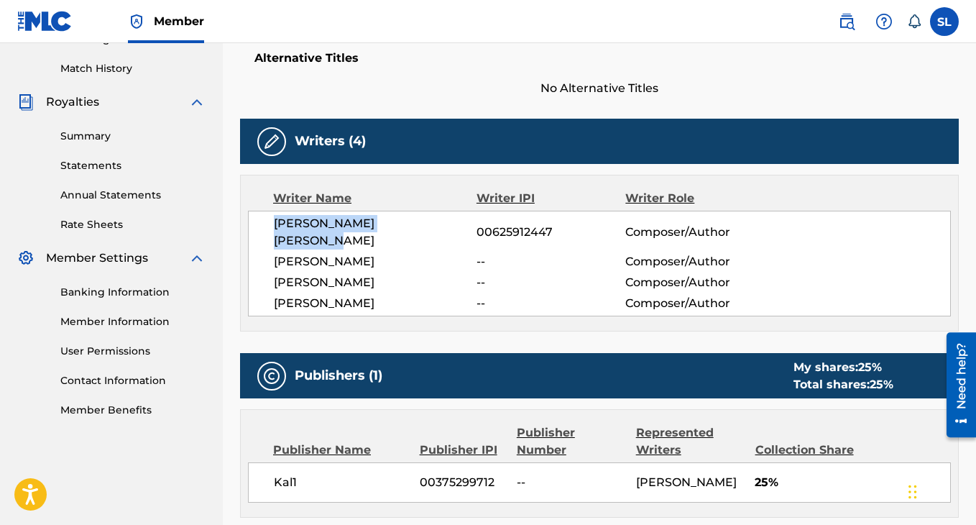
drag, startPoint x: 448, startPoint y: 224, endPoint x: 278, endPoint y: 219, distance: 170.5
click at [277, 219] on span "[PERSON_NAME] [PERSON_NAME]" at bounding box center [375, 232] width 203 height 35
copy span "[PERSON_NAME] [PERSON_NAME]"
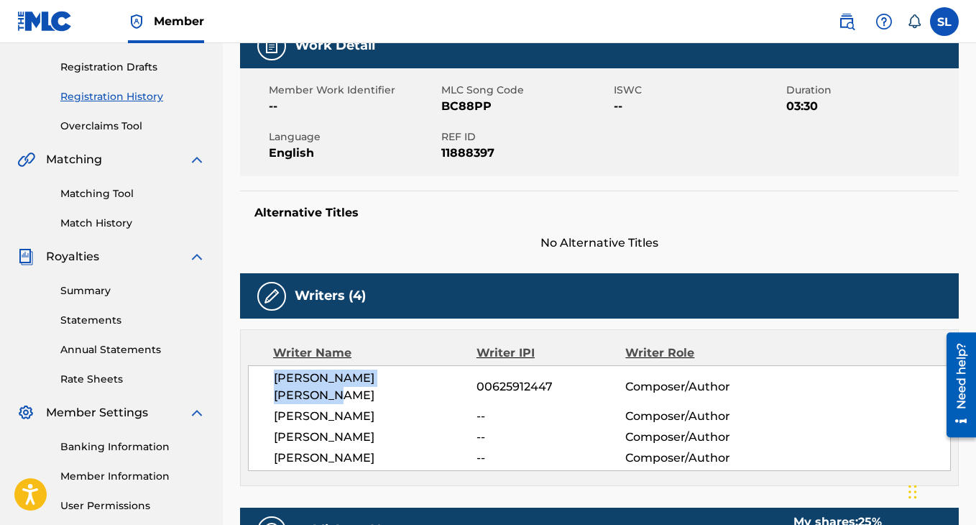
scroll to position [0, 0]
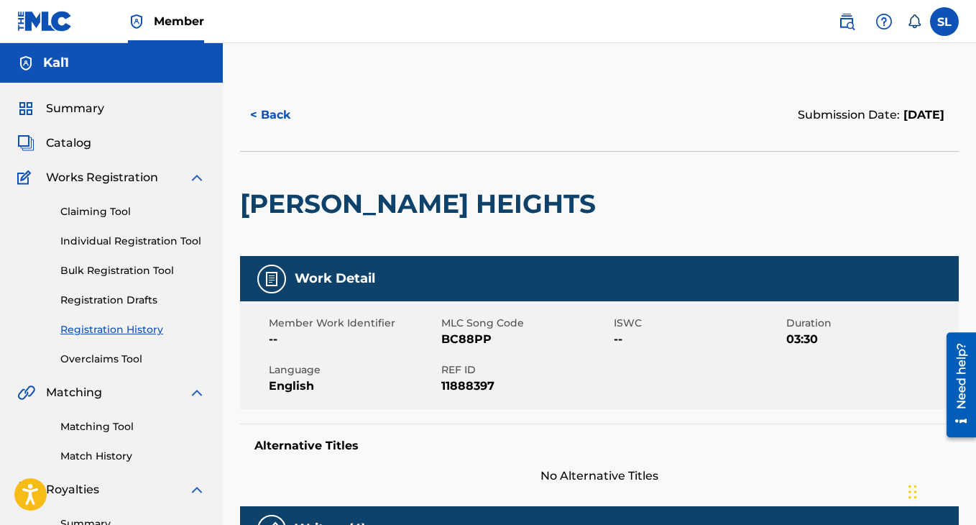
click at [83, 425] on link "Matching Tool" at bounding box center [132, 426] width 145 height 15
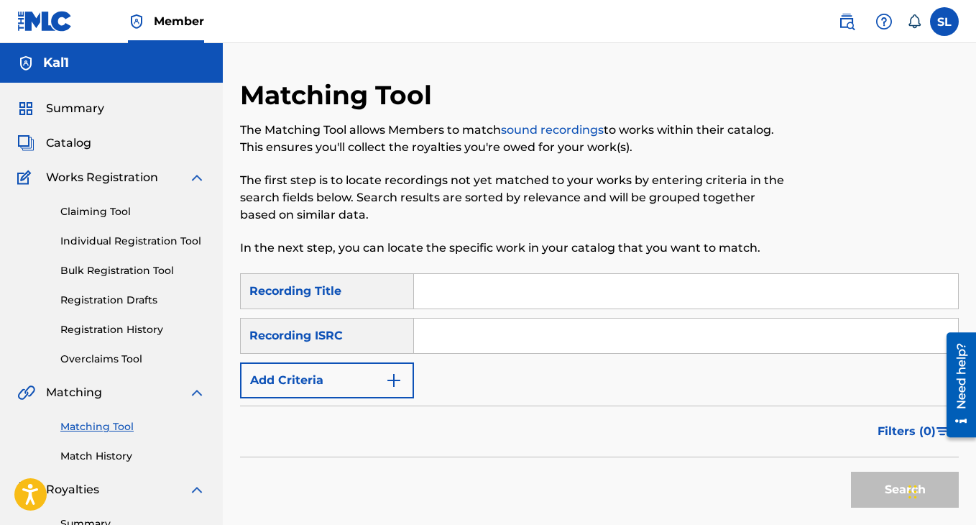
click at [433, 301] on input "Search Form" at bounding box center [686, 291] width 544 height 35
type input "[PERSON_NAME] heights"
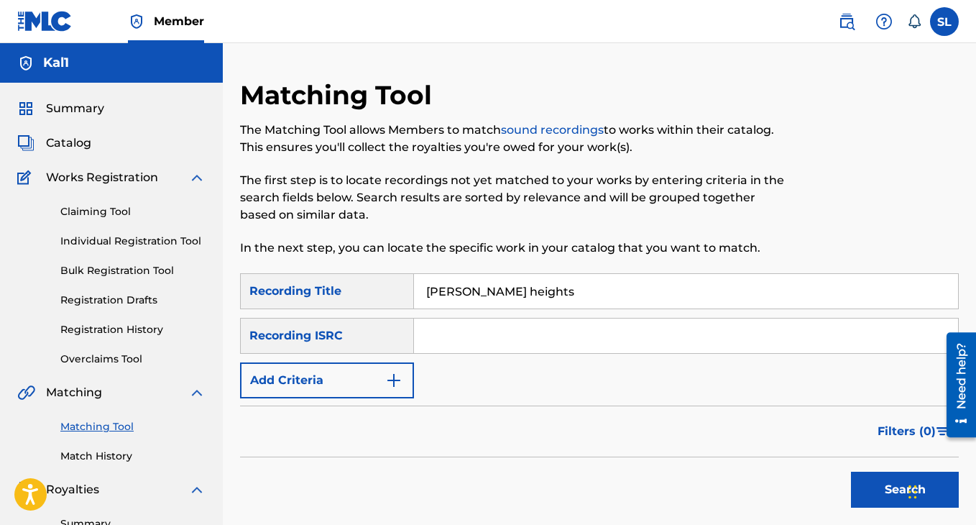
click at [366, 377] on button "Add Criteria" at bounding box center [327, 380] width 174 height 36
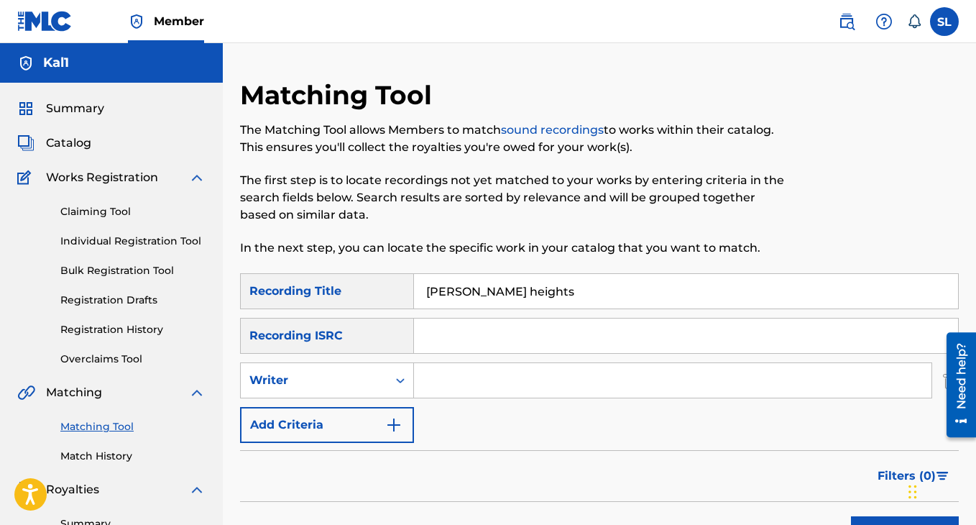
click at [457, 378] on input "Search Form" at bounding box center [673, 380] width 518 height 35
paste input "[PERSON_NAME] [PERSON_NAME]"
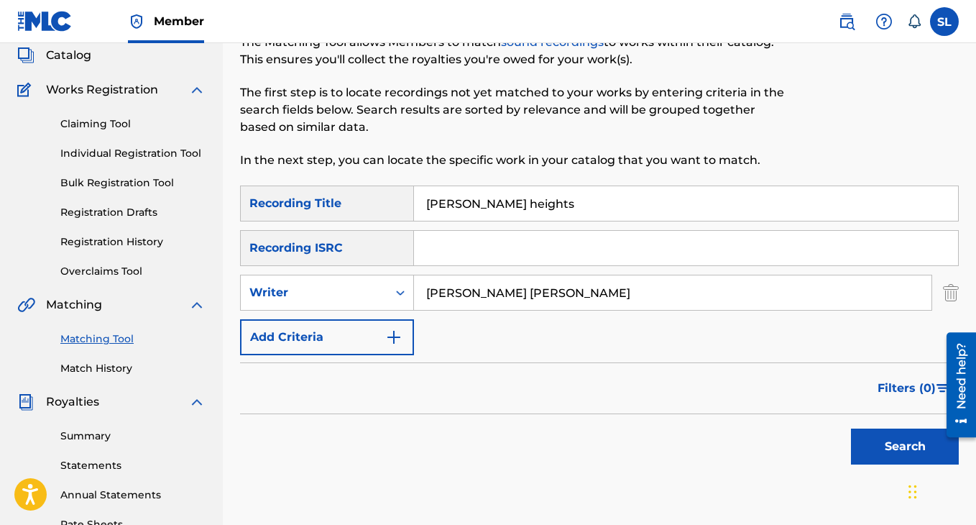
scroll to position [132, 0]
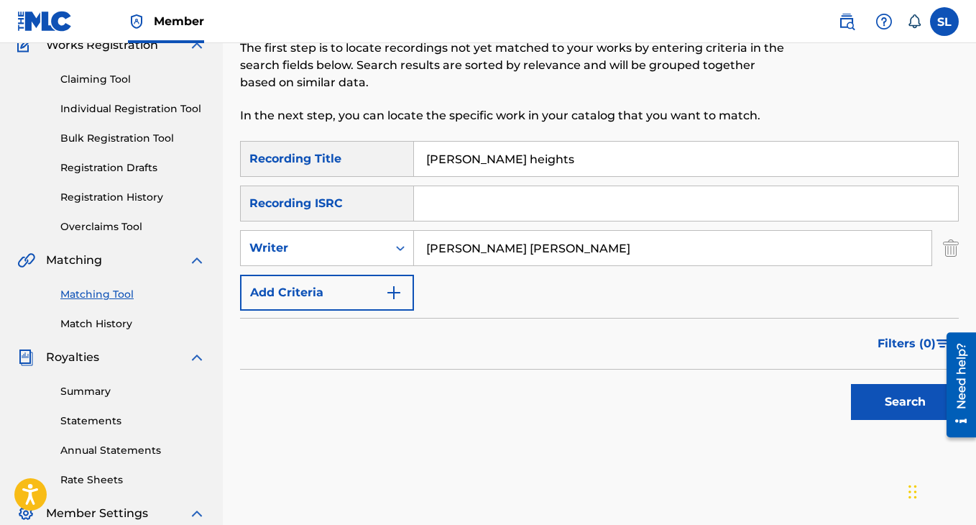
type input "[PERSON_NAME] [PERSON_NAME]"
click at [882, 411] on button "Search" at bounding box center [905, 402] width 108 height 36
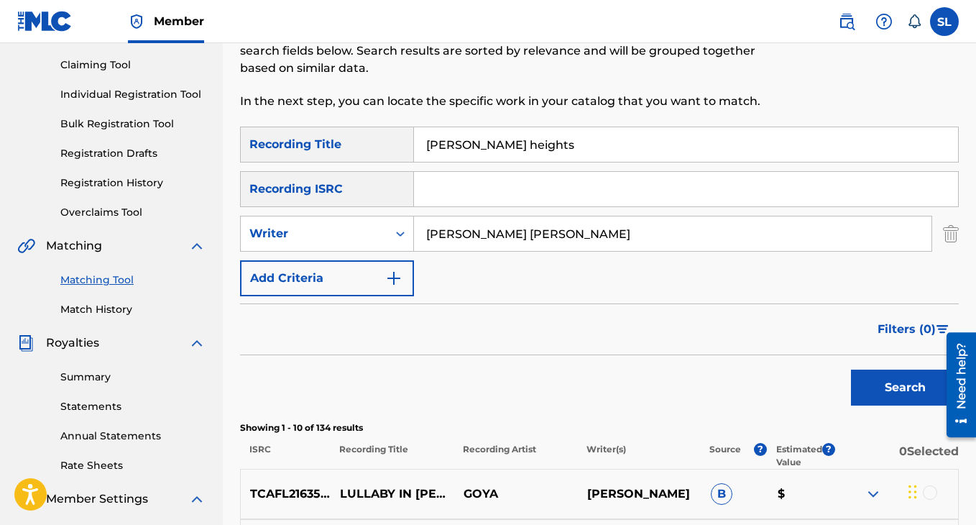
scroll to position [0, 0]
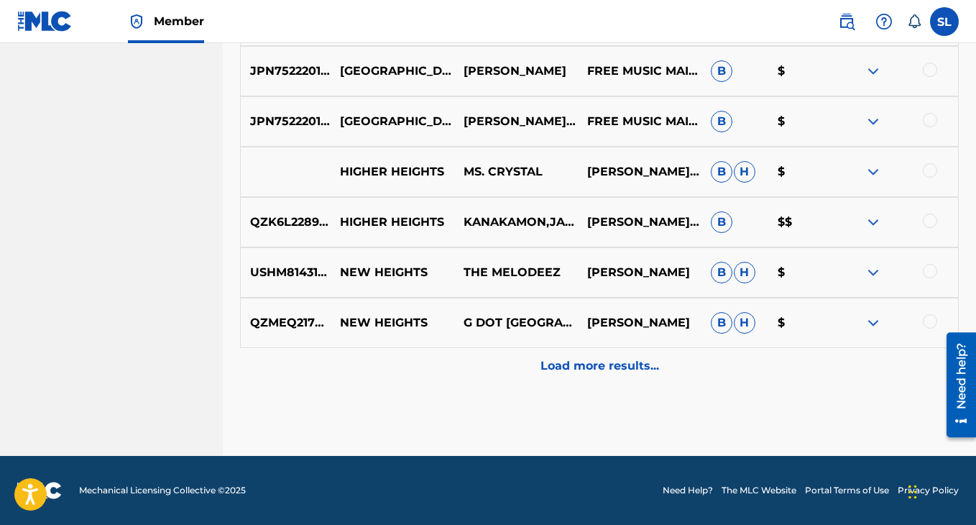
click at [623, 367] on p "Load more results..." at bounding box center [600, 365] width 119 height 17
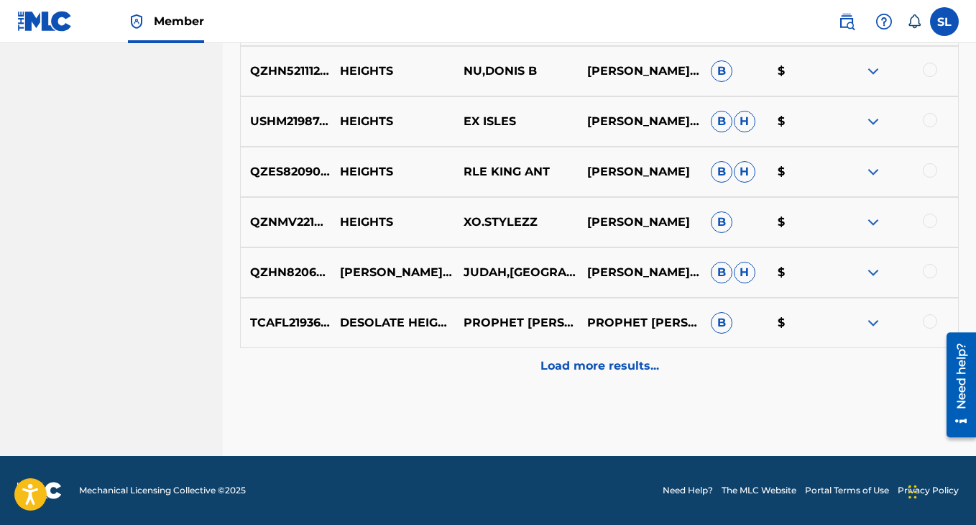
click at [620, 366] on p "Load more results..." at bounding box center [600, 365] width 119 height 17
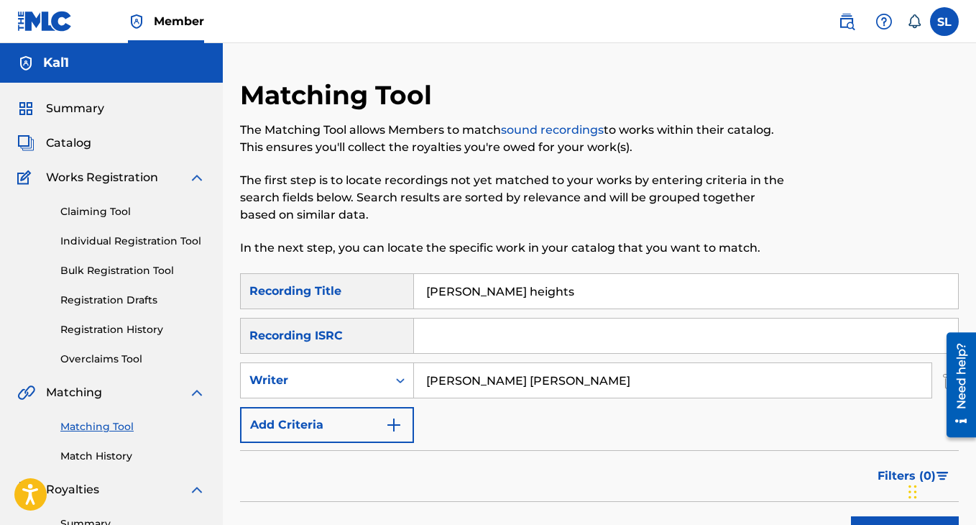
click at [479, 286] on input "[PERSON_NAME] heights" at bounding box center [686, 291] width 544 height 35
click at [484, 390] on input "[PERSON_NAME] [PERSON_NAME]" at bounding box center [673, 380] width 518 height 35
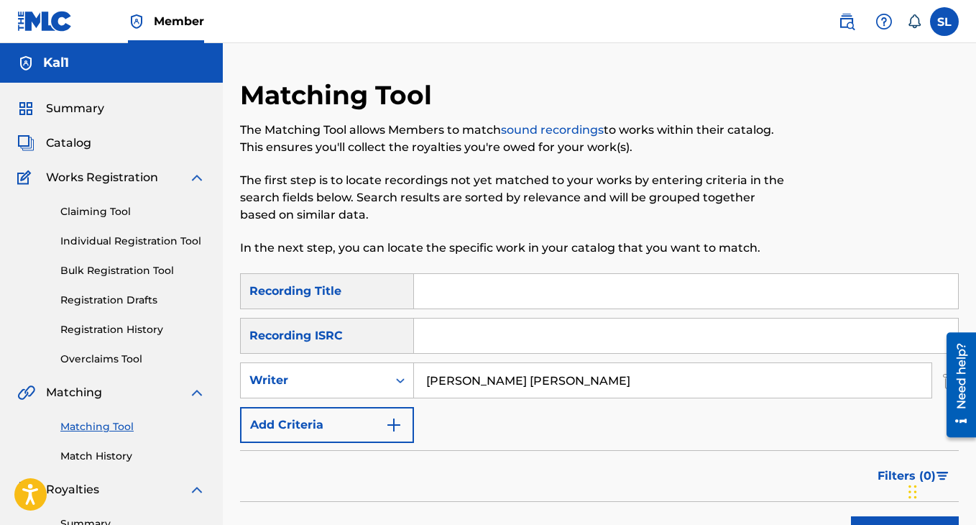
click at [484, 390] on input "[PERSON_NAME] [PERSON_NAME]" at bounding box center [673, 380] width 518 height 35
click at [342, 431] on button "Add Criteria" at bounding box center [327, 425] width 174 height 36
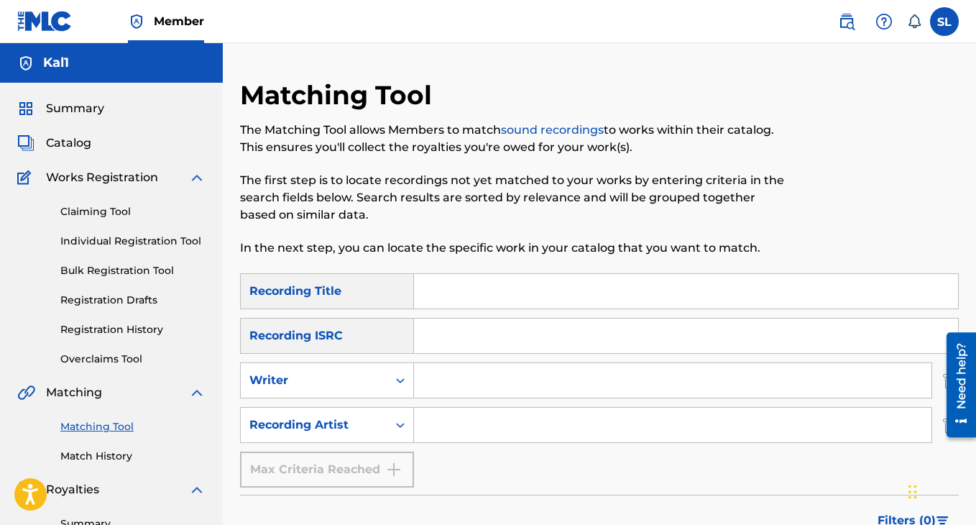
click at [512, 426] on input "Search Form" at bounding box center [673, 425] width 518 height 35
type input "lb199x"
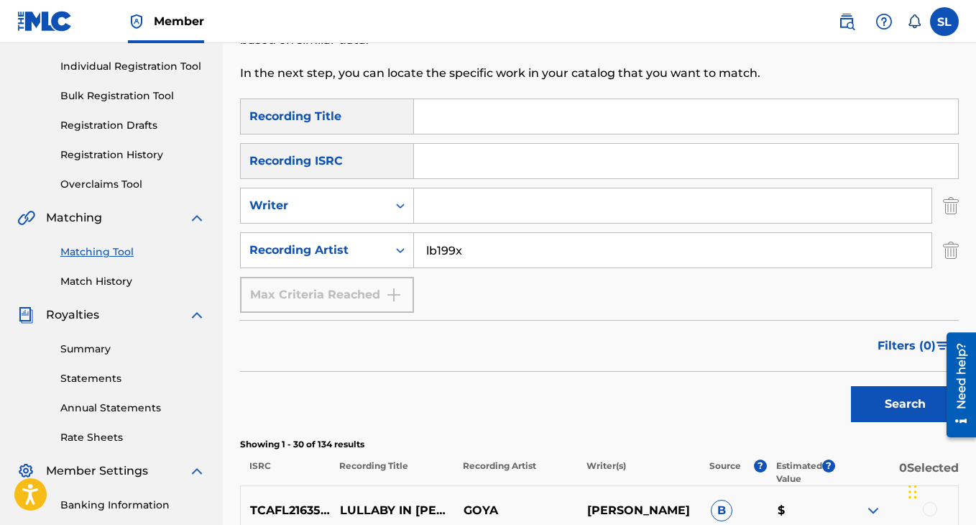
scroll to position [285, 0]
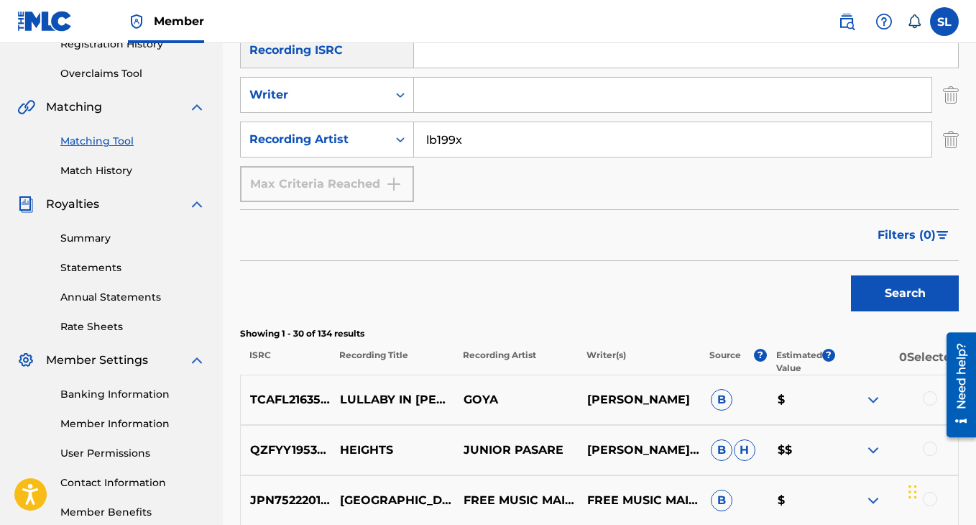
click at [857, 301] on button "Search" at bounding box center [905, 293] width 108 height 36
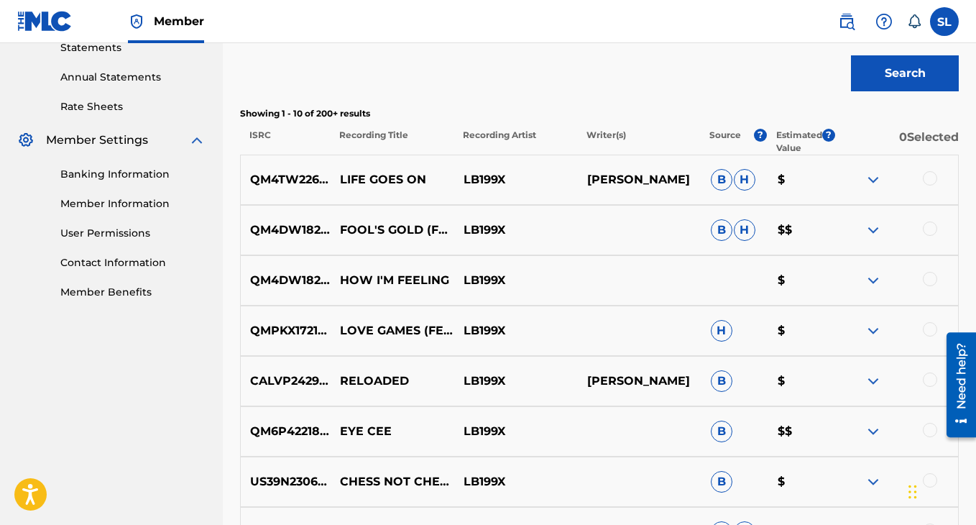
scroll to position [0, 0]
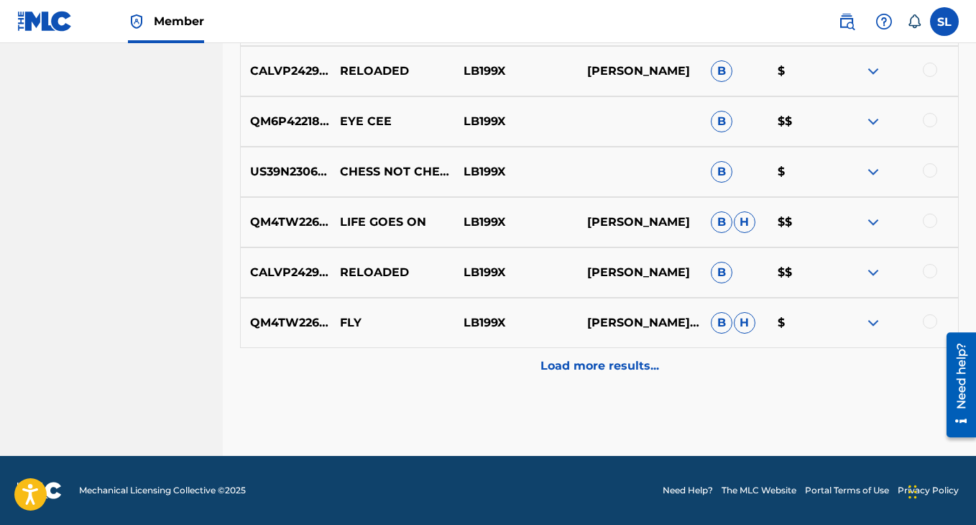
click at [572, 380] on div "Load more results..." at bounding box center [599, 366] width 719 height 36
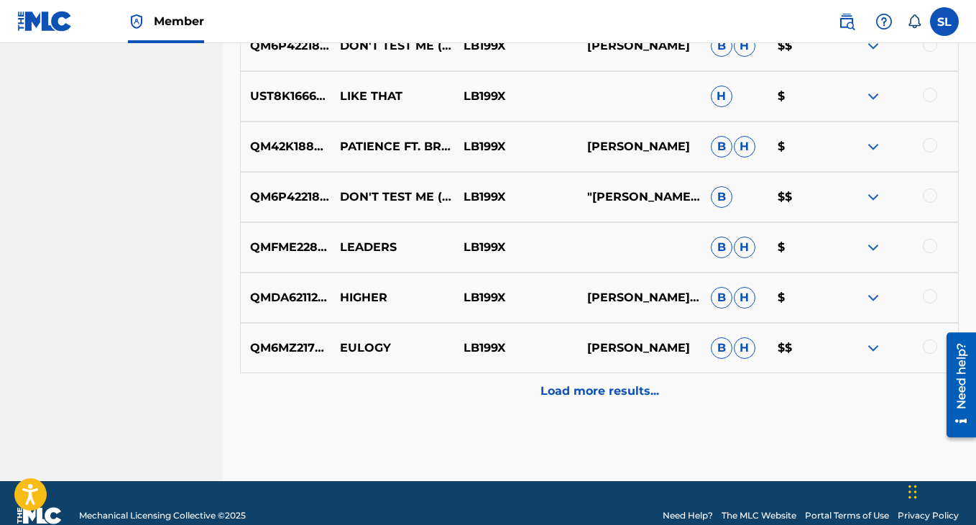
click at [571, 388] on p "Load more results..." at bounding box center [600, 391] width 119 height 17
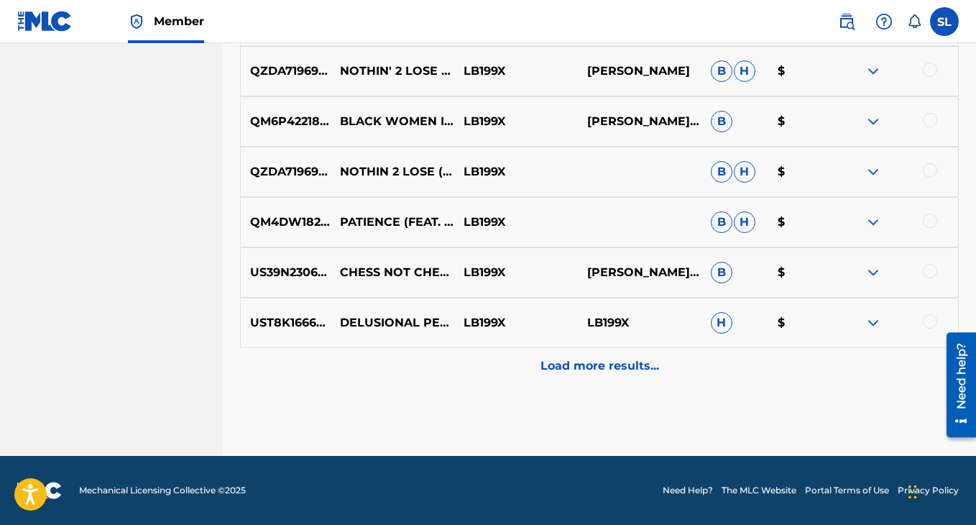
click at [575, 365] on p "Load more results..." at bounding box center [600, 365] width 119 height 17
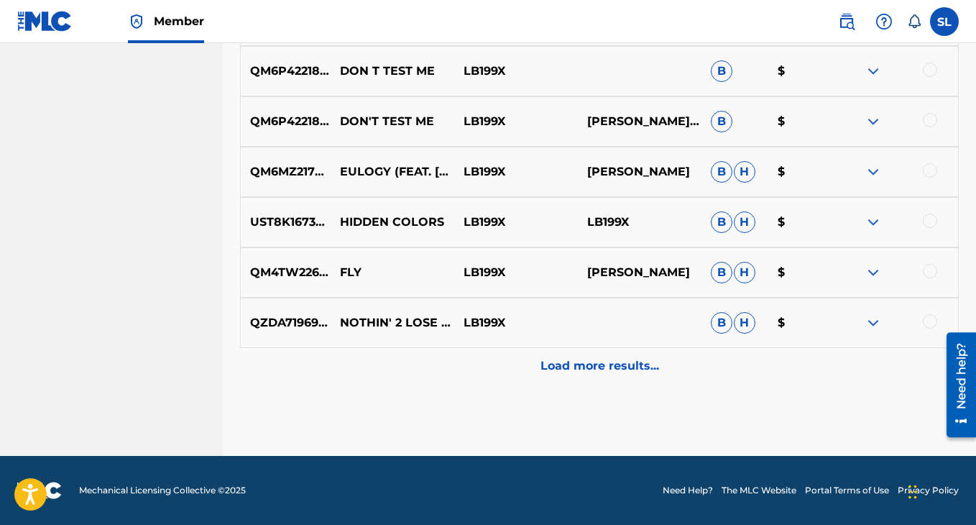
click at [575, 365] on p "Load more results..." at bounding box center [600, 365] width 119 height 17
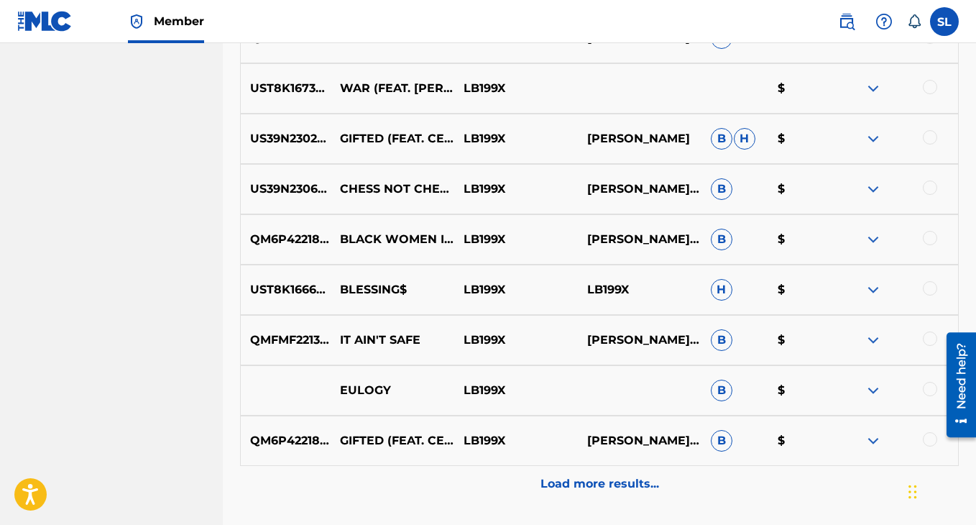
scroll to position [2716, 0]
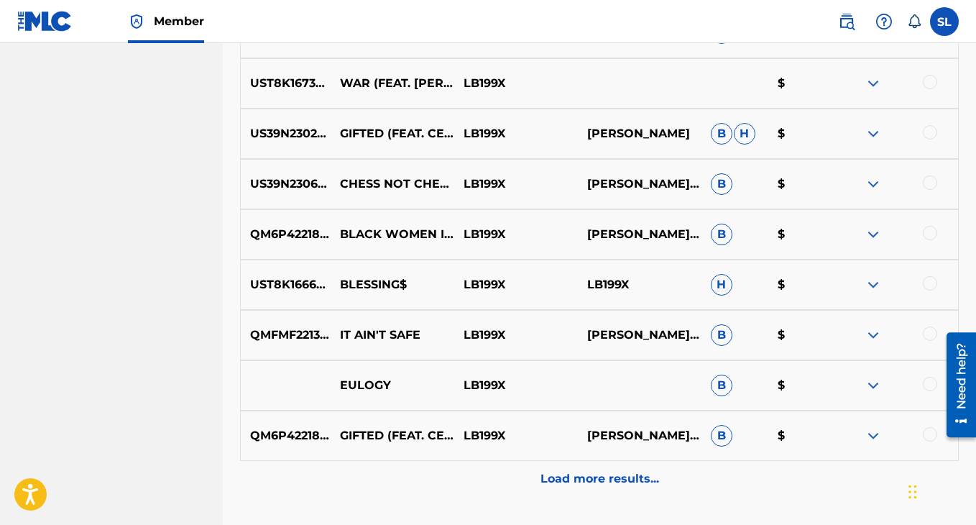
click at [582, 473] on p "Load more results..." at bounding box center [600, 478] width 119 height 17
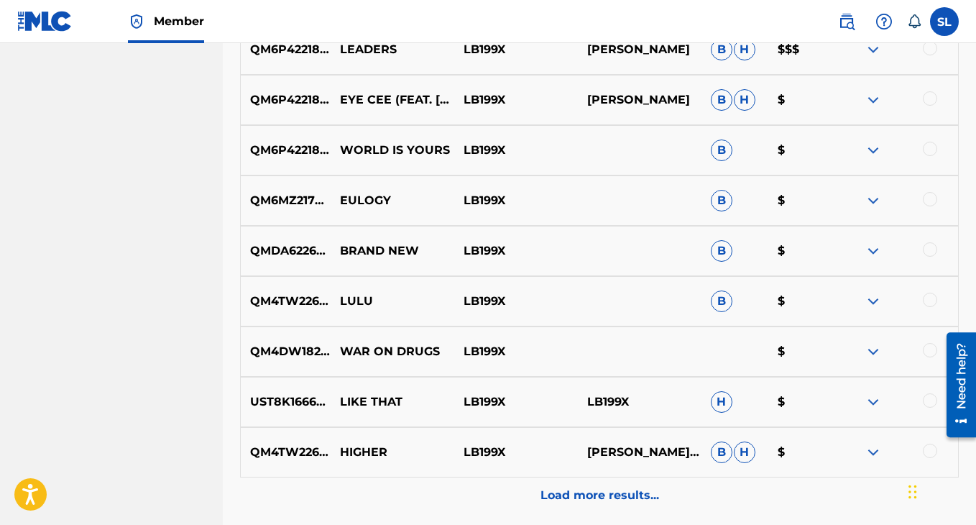
click at [582, 503] on p "Load more results..." at bounding box center [600, 495] width 119 height 17
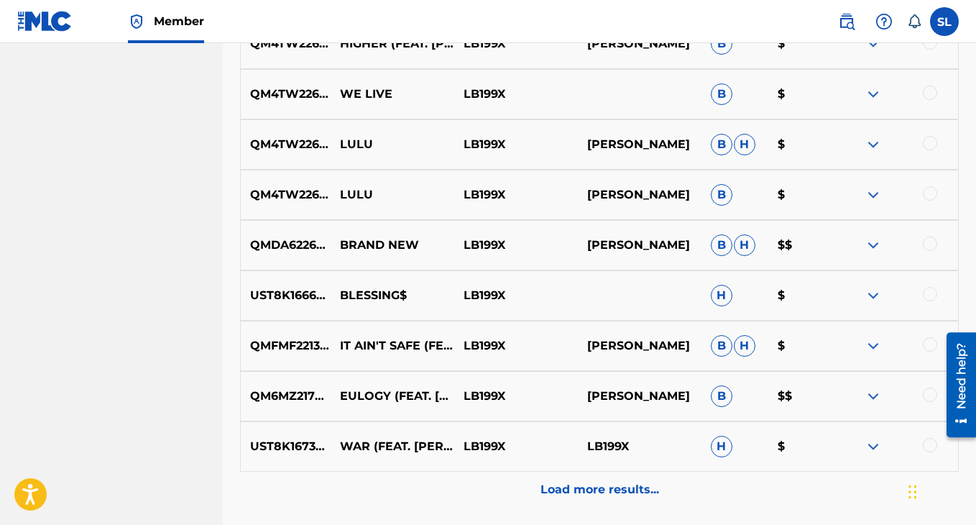
click at [585, 495] on p "Load more results..." at bounding box center [600, 489] width 119 height 17
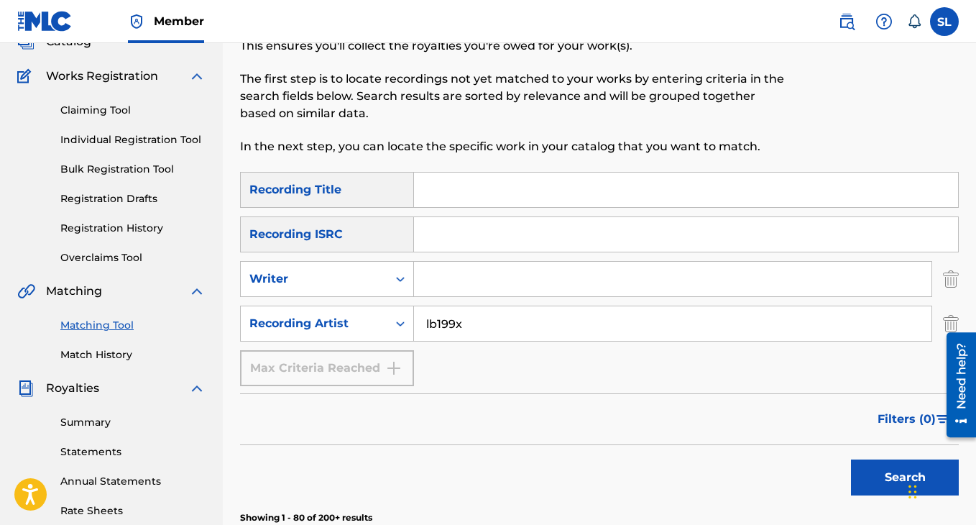
scroll to position [0, 0]
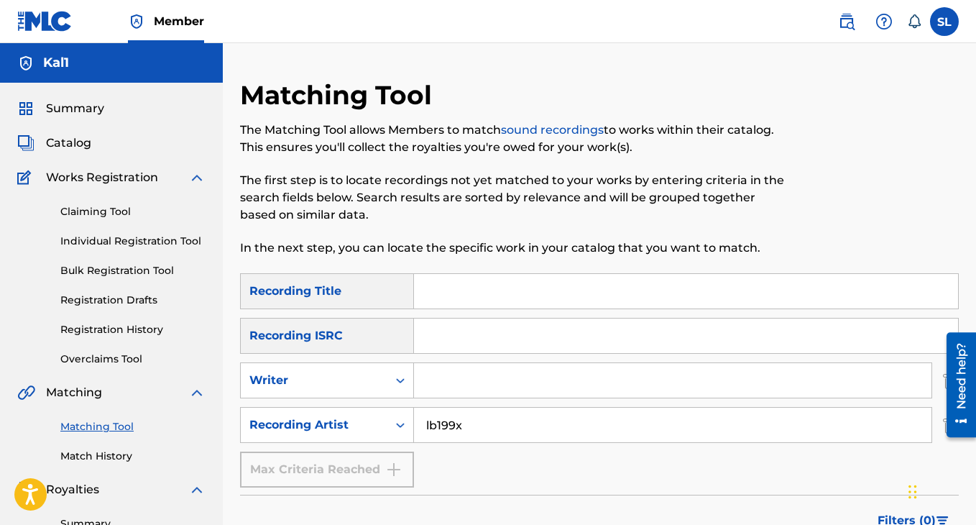
click at [508, 303] on input "Search Form" at bounding box center [686, 291] width 544 height 35
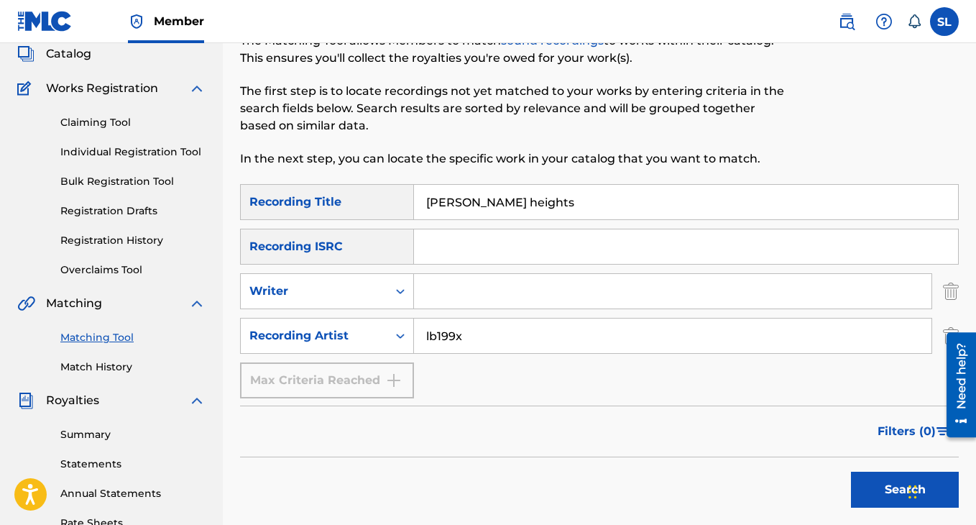
scroll to position [112, 0]
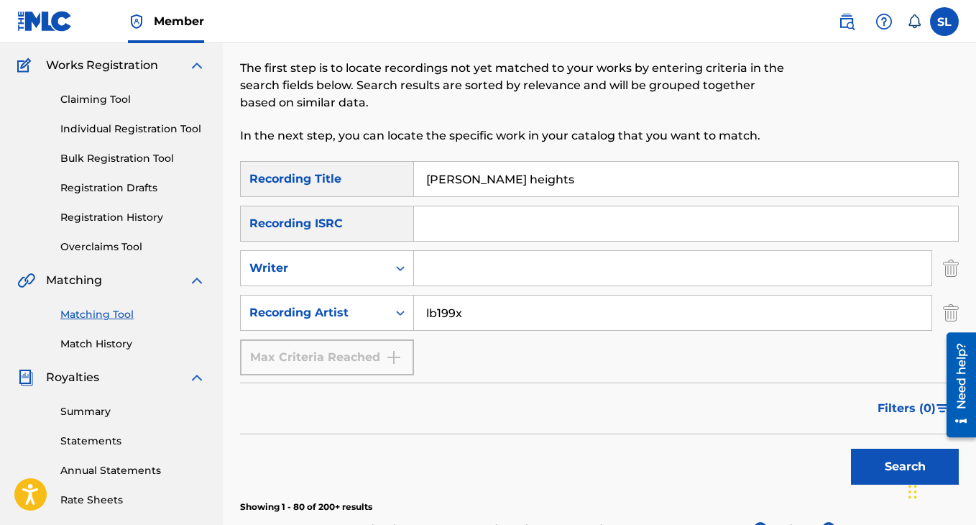
type input "[PERSON_NAME] heights"
click at [864, 467] on button "Search" at bounding box center [905, 467] width 108 height 36
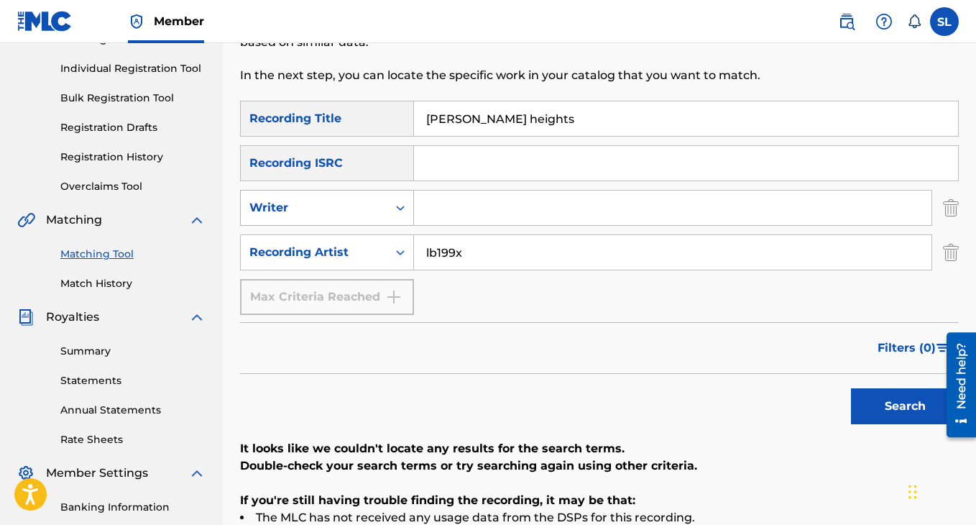
scroll to position [0, 0]
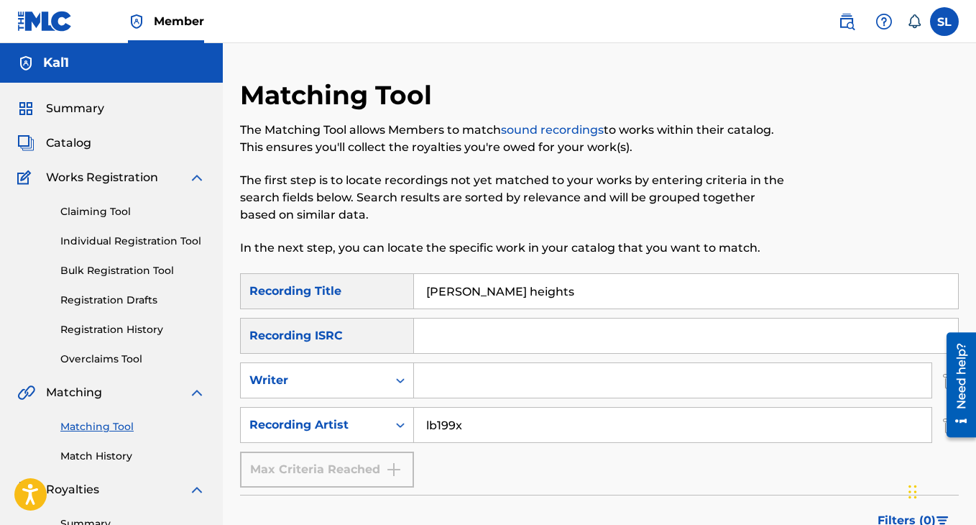
click at [107, 453] on link "Match History" at bounding box center [132, 456] width 145 height 15
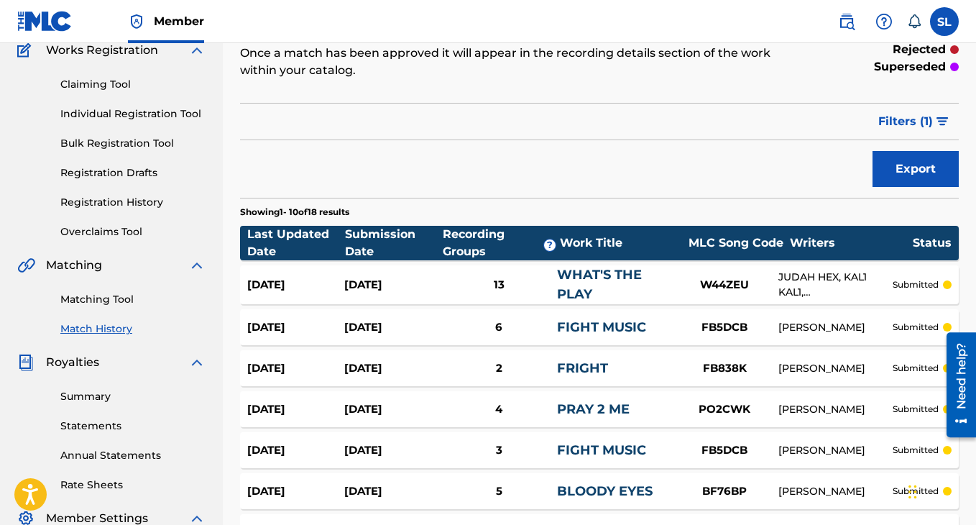
scroll to position [122, 0]
